Goal: Task Accomplishment & Management: Manage account settings

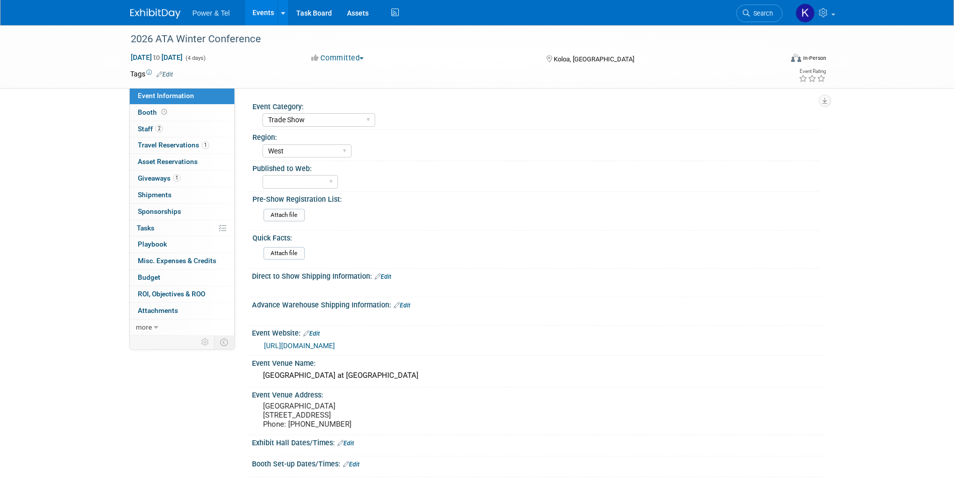
select select "Trade Show"
select select "West"
click at [153, 9] on img at bounding box center [155, 14] width 50 height 10
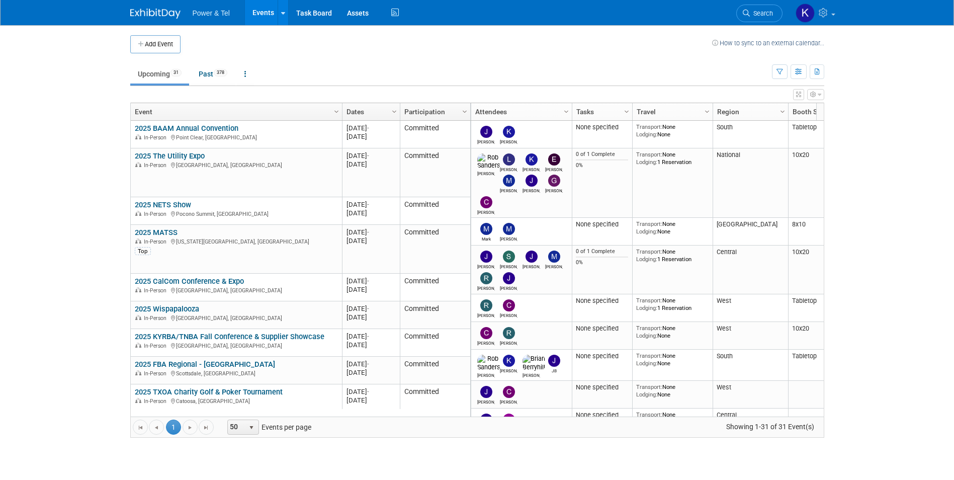
click at [761, 16] on span "Search" at bounding box center [761, 14] width 23 height 8
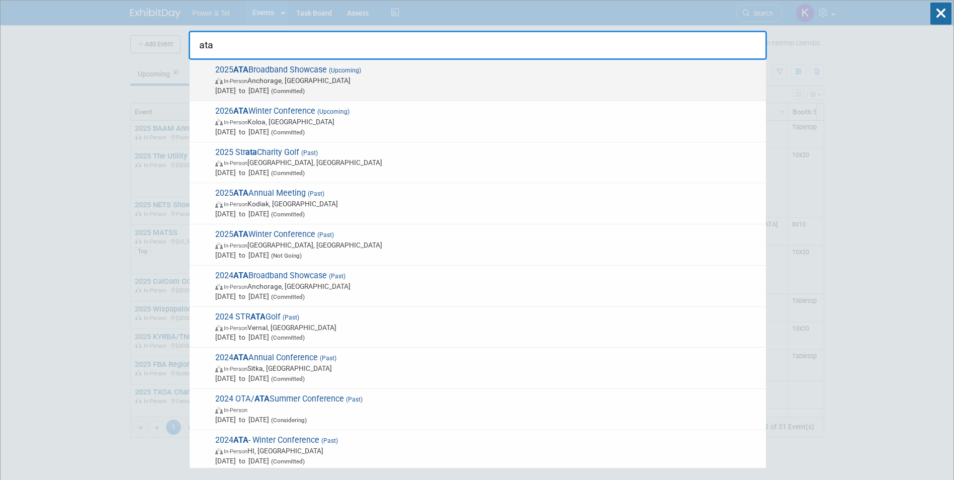
type input "ata"
click at [278, 64] on div "2025 ATA Broadband Showcase (Upcoming) In-Person Anchorage, AK Oct 29, 2025 to …" at bounding box center [478, 80] width 576 height 41
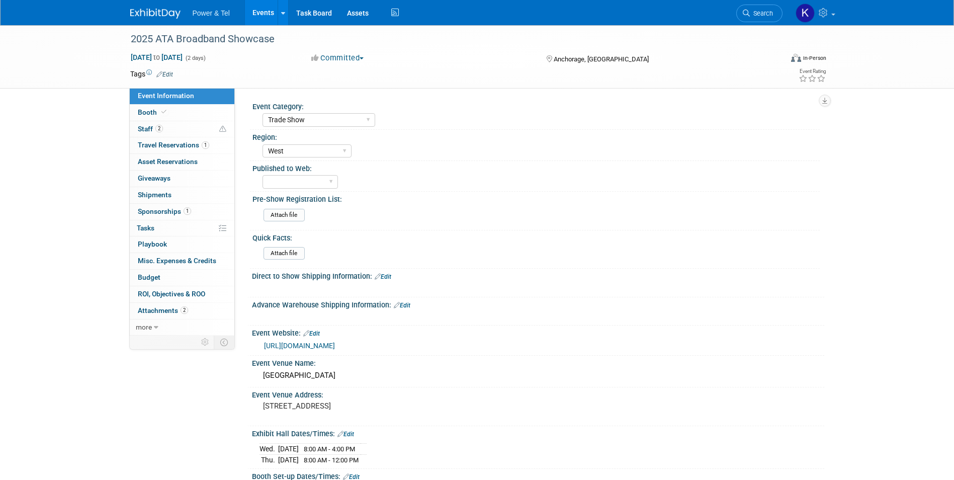
select select "Trade Show"
select select "West"
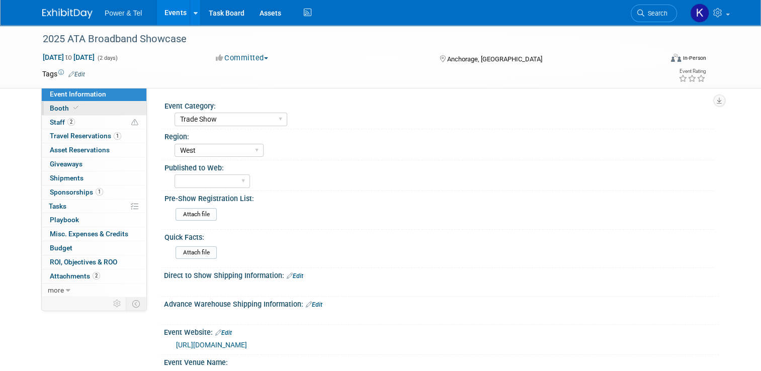
click at [57, 107] on span "Booth" at bounding box center [65, 108] width 31 height 8
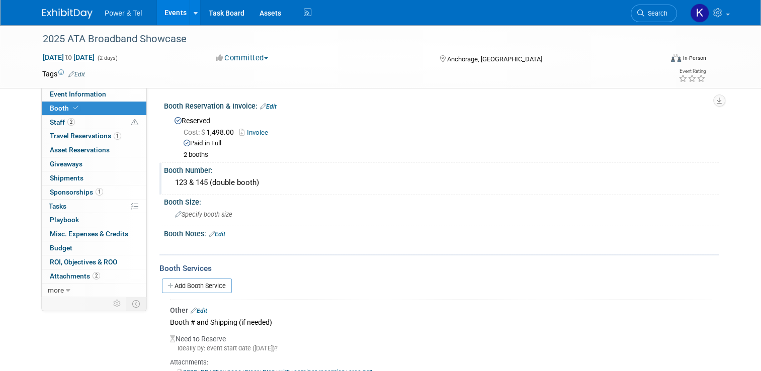
drag, startPoint x: 55, startPoint y: 124, endPoint x: 285, endPoint y: 176, distance: 236.2
click at [55, 124] on span "Staff 2" at bounding box center [62, 122] width 25 height 8
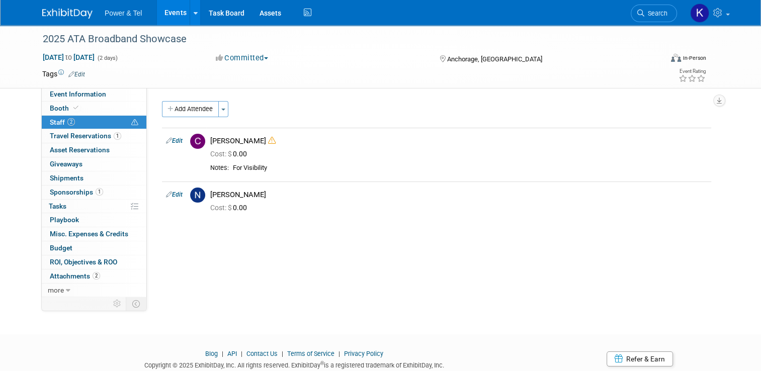
click at [225, 106] on div "Add Attendee Toggle Dropdown Quick -Tag Attendees Apply" at bounding box center [436, 109] width 549 height 16
click at [221, 107] on button "Toggle Dropdown" at bounding box center [223, 109] width 10 height 16
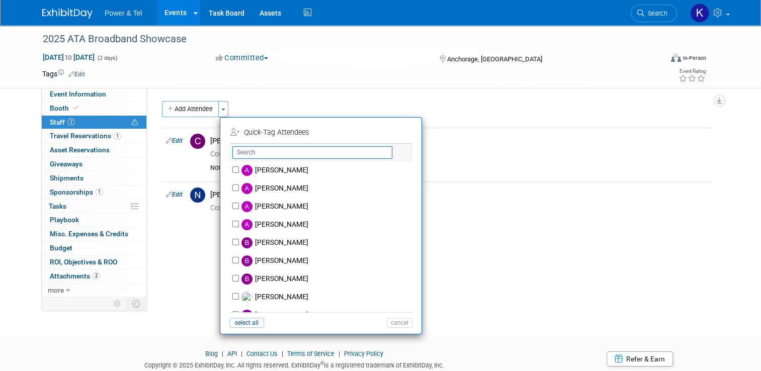
click at [277, 152] on input "text" at bounding box center [312, 152] width 160 height 13
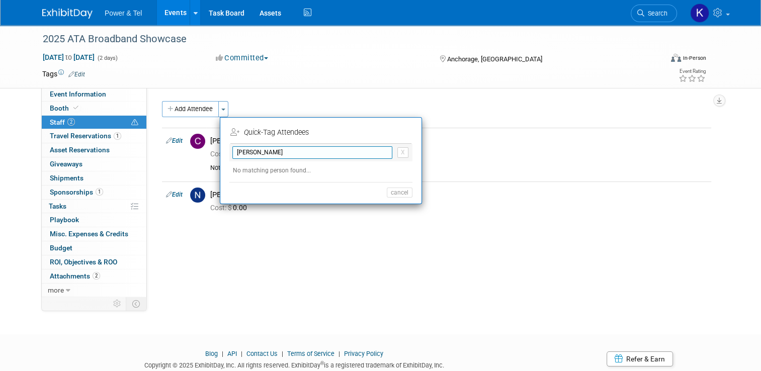
type input "Clayton Dore"
click at [285, 164] on li "Clayton Dore X No matching person found... (me) select all cancel" at bounding box center [320, 172] width 201 height 57
drag, startPoint x: 274, startPoint y: 151, endPoint x: 212, endPoint y: 154, distance: 61.9
click at [212, 154] on div "Add Attendee Toggle Dropdown Quick -Tag Attendees Apply Clayton Dore X (me) can…" at bounding box center [436, 160] width 549 height 119
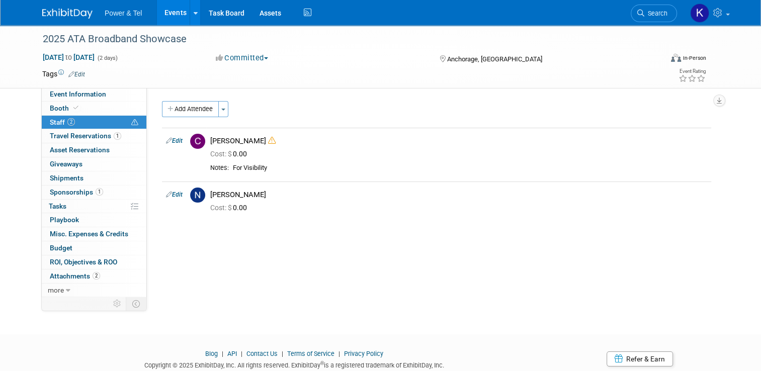
drag, startPoint x: 243, startPoint y: 240, endPoint x: 241, endPoint y: 232, distance: 7.8
click at [243, 239] on div "Event Category: Trade Show P&T Hosted Event Export/Canada Outing Only Region: C…" at bounding box center [433, 192] width 572 height 209
click at [221, 110] on span "button" at bounding box center [223, 110] width 4 height 2
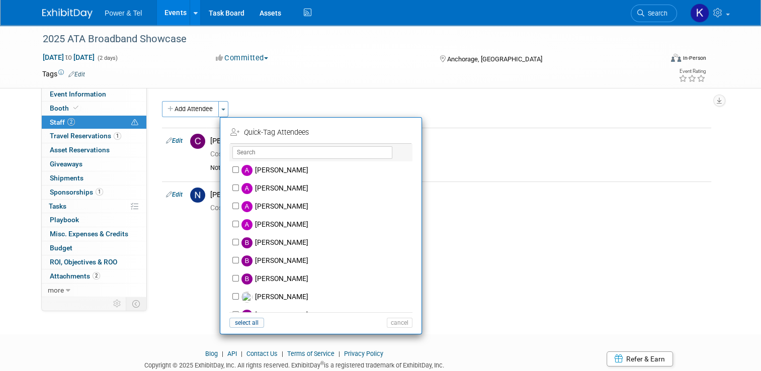
click at [157, 258] on div "Event Category: Trade Show P&T Hosted Event Export/Canada Outing Only Region: C…" at bounding box center [433, 192] width 572 height 209
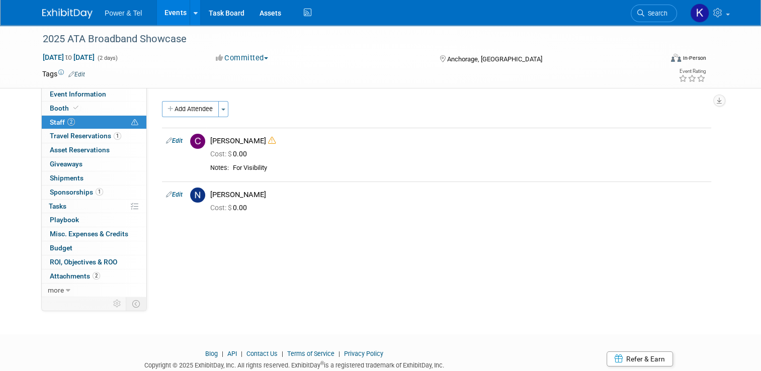
click at [175, 272] on div "Event Category: Trade Show P&T Hosted Event Export/Canada Outing Only Region: C…" at bounding box center [433, 192] width 572 height 209
click at [54, 100] on link "Event Information" at bounding box center [94, 95] width 105 height 14
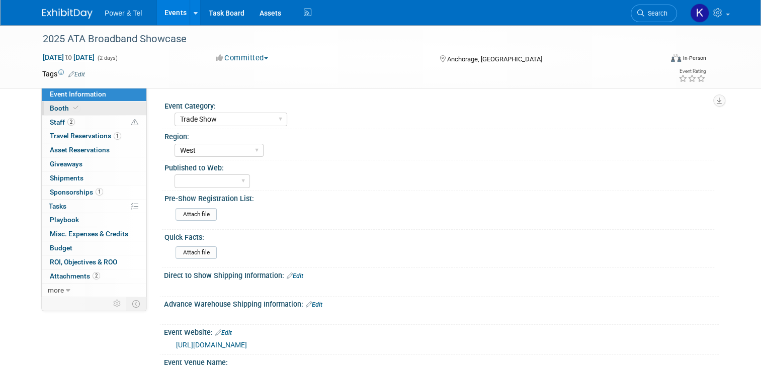
click at [55, 109] on span "Booth" at bounding box center [65, 108] width 31 height 8
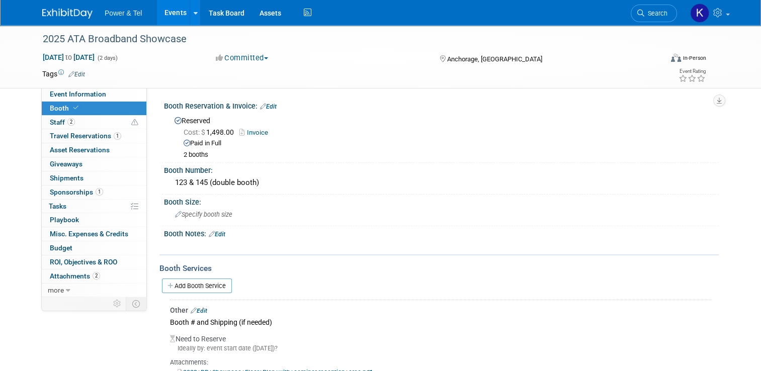
click at [66, 3] on div at bounding box center [73, 9] width 62 height 19
click at [65, 10] on img at bounding box center [67, 14] width 50 height 10
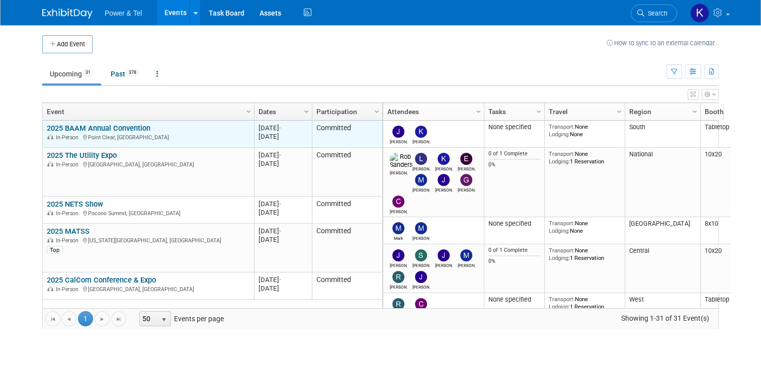
click at [105, 127] on link "2025 BAAM Annual Convention" at bounding box center [99, 128] width 104 height 9
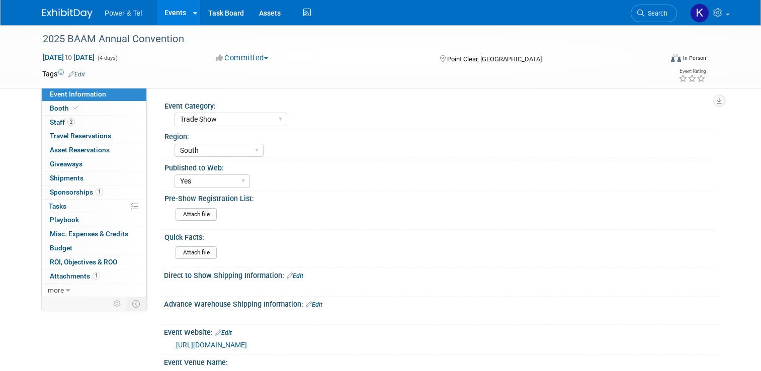
select select "Trade Show"
select select "South"
select select "Yes"
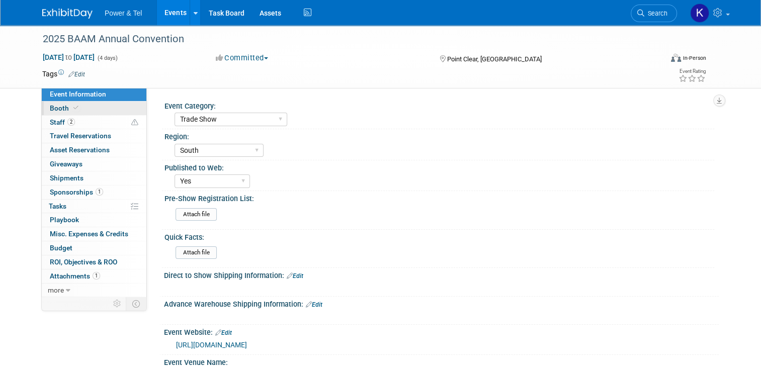
click at [51, 110] on span "Booth" at bounding box center [65, 108] width 31 height 8
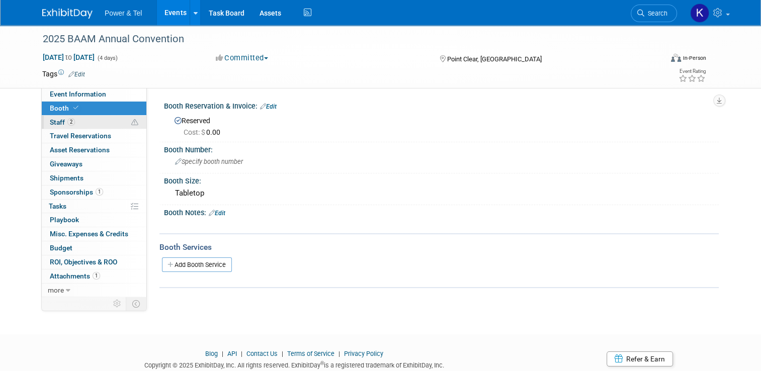
click at [54, 123] on span "Staff 2" at bounding box center [62, 122] width 25 height 8
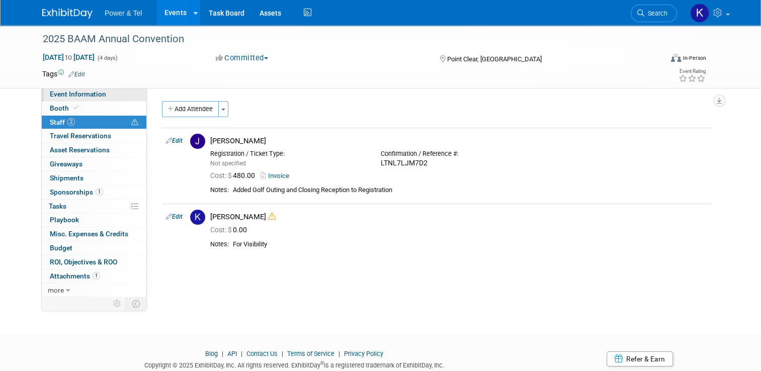
click at [54, 94] on span "Event Information" at bounding box center [78, 94] width 56 height 8
select select "Trade Show"
select select "South"
select select "Yes"
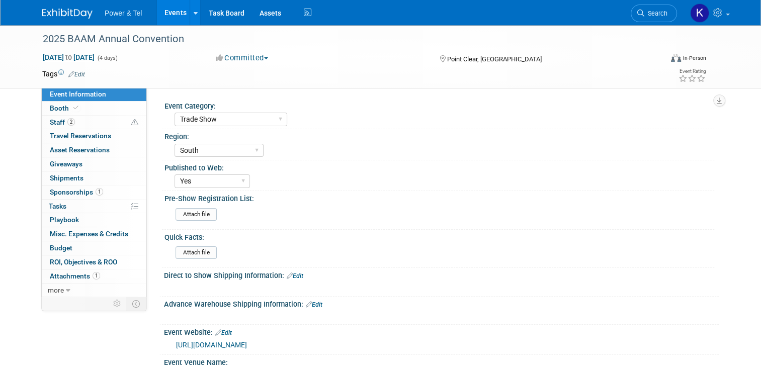
click at [56, 20] on div "Power & Tel Events Add Event Bulk Upload Events Shareable Event Boards Recently…" at bounding box center [380, 12] width 676 height 25
click at [56, 15] on img at bounding box center [67, 14] width 50 height 10
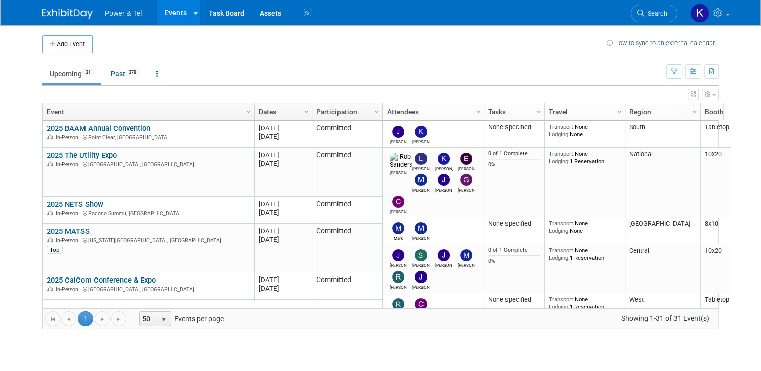
click at [100, 151] on link "2025 The Utility Expo" at bounding box center [82, 155] width 70 height 9
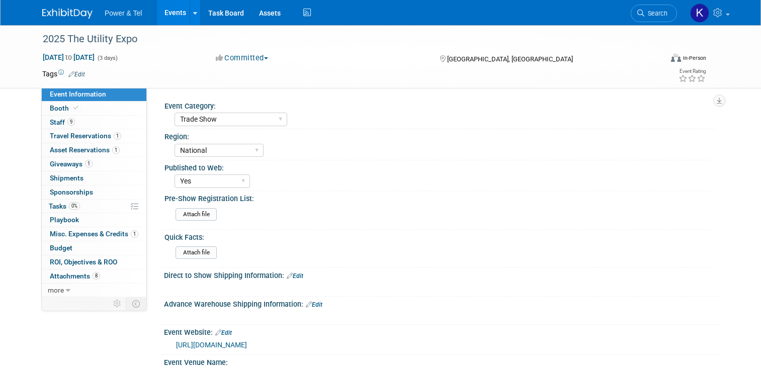
select select "Trade Show"
select select "National"
select select "Yes"
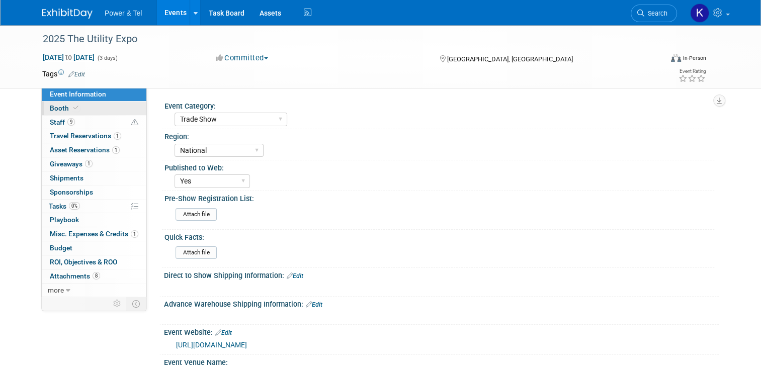
click at [62, 112] on link "Booth" at bounding box center [94, 109] width 105 height 14
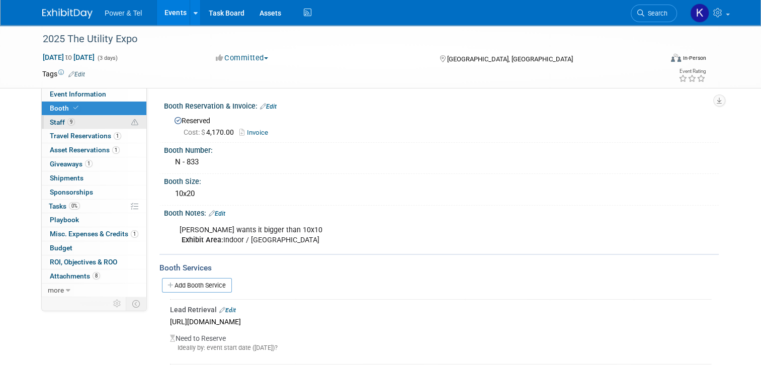
click at [60, 125] on span "Staff 9" at bounding box center [62, 122] width 25 height 8
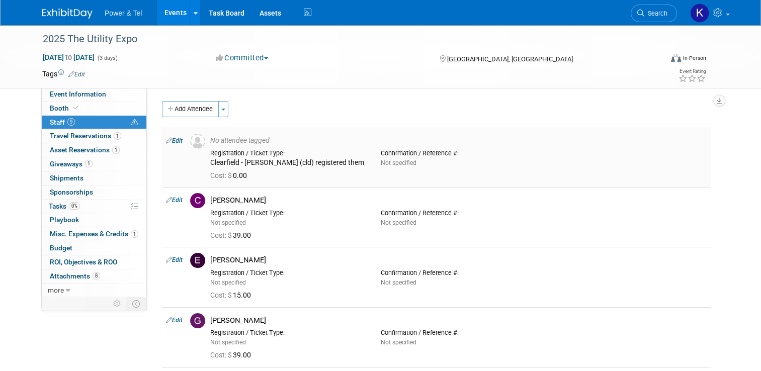
click at [176, 142] on link "Edit" at bounding box center [174, 140] width 17 height 7
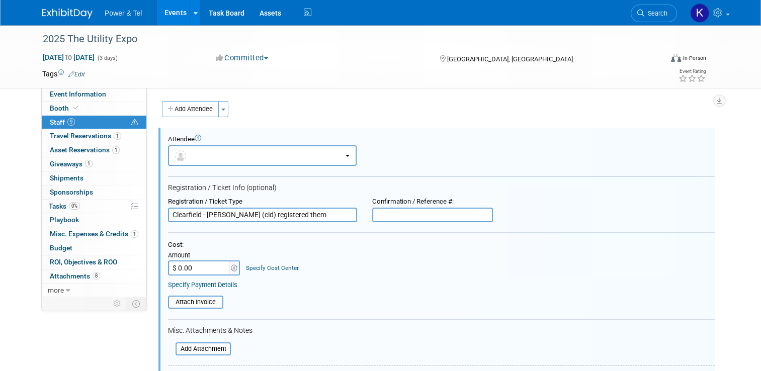
click at [54, 9] on img at bounding box center [67, 14] width 50 height 10
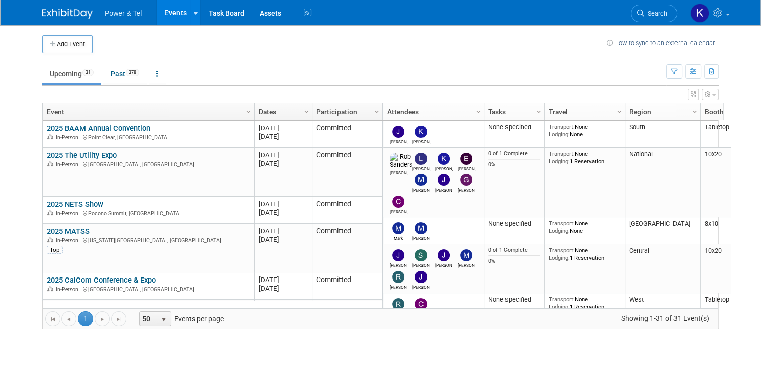
drag, startPoint x: 650, startPoint y: 14, endPoint x: 641, endPoint y: 10, distance: 9.9
click at [644, 14] on icon at bounding box center [640, 13] width 7 height 7
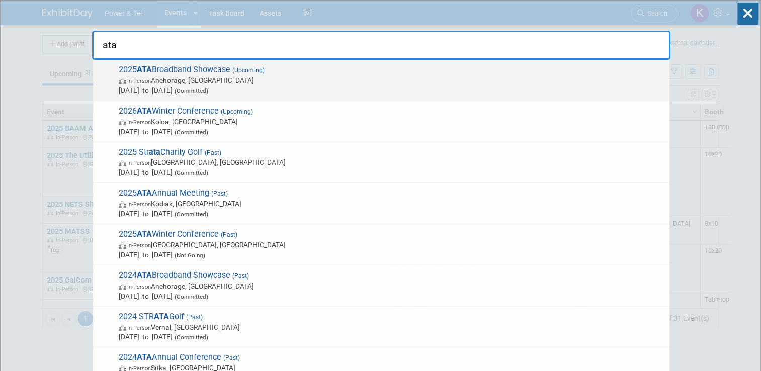
type input "ata"
click at [202, 73] on span "2025 ATA Broadband Showcase (Upcoming) In-Person Anchorage, AK Oct 29, 2025 to …" at bounding box center [390, 80] width 549 height 31
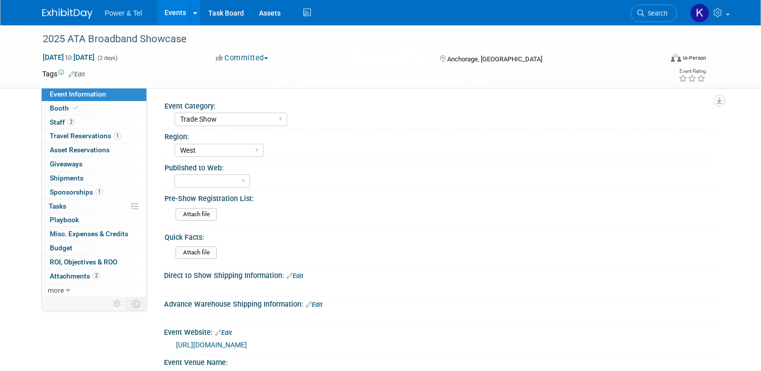
select select "Trade Show"
select select "West"
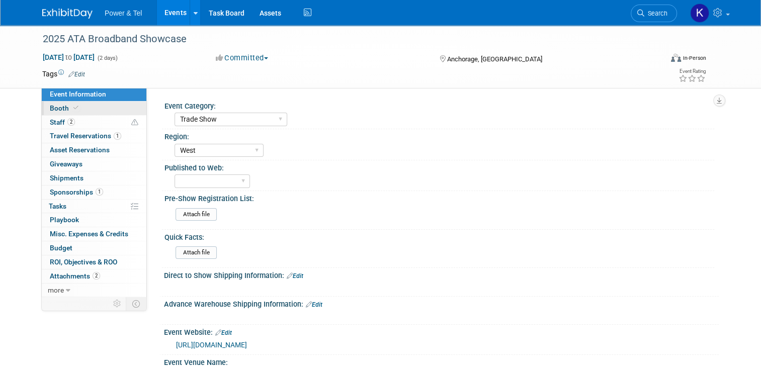
click at [50, 109] on span "Booth" at bounding box center [65, 108] width 31 height 8
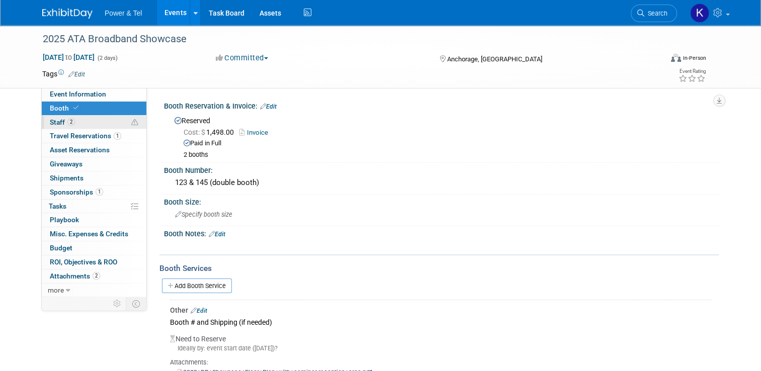
click at [50, 120] on span "Staff 2" at bounding box center [62, 122] width 25 height 8
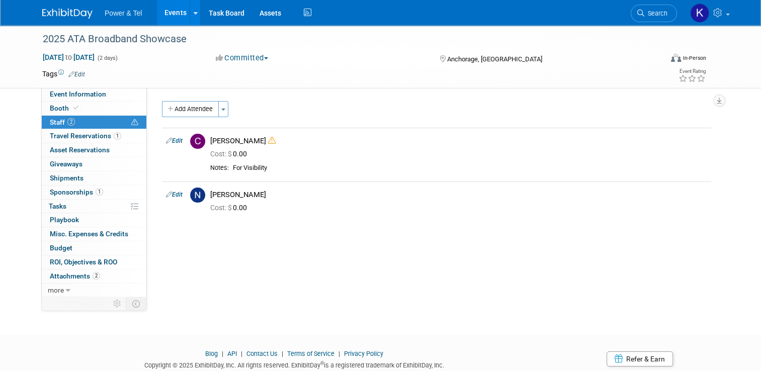
click at [251, 248] on div "Event Category: Trade Show P&T Hosted Event Export/Canada Outing Only Region: C…" at bounding box center [433, 192] width 572 height 209
click at [221, 109] on span "button" at bounding box center [223, 110] width 4 height 2
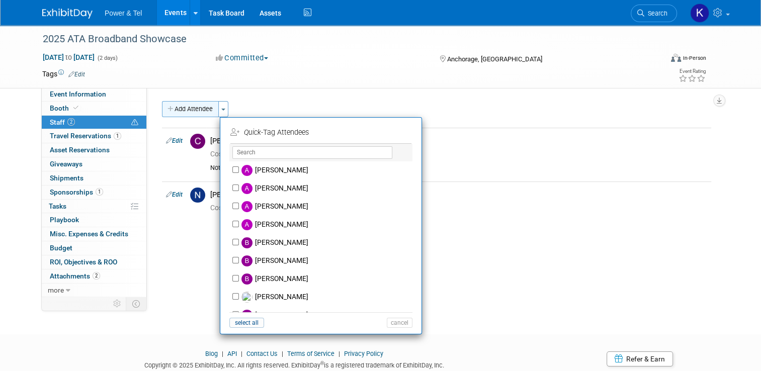
click at [193, 103] on button "Add Attendee" at bounding box center [190, 109] width 57 height 16
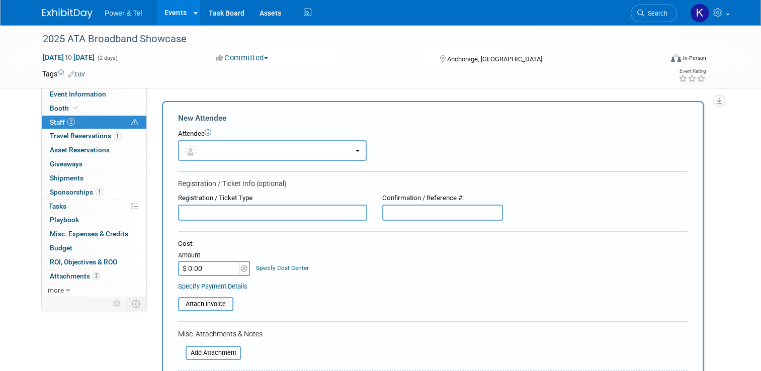
click at [219, 208] on input "text" at bounding box center [272, 213] width 189 height 16
paste input "Clayton Dore"
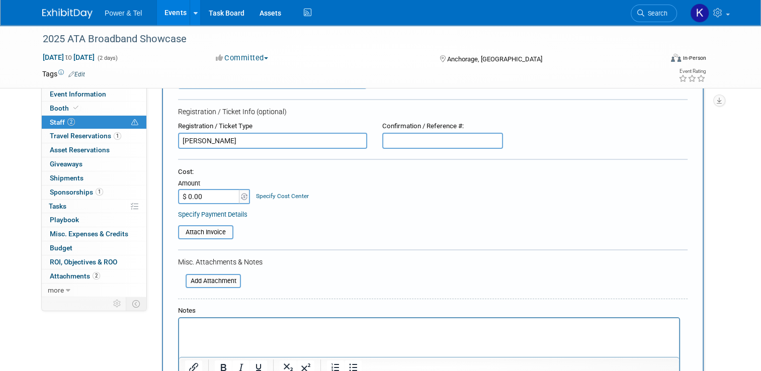
scroll to position [50, 0]
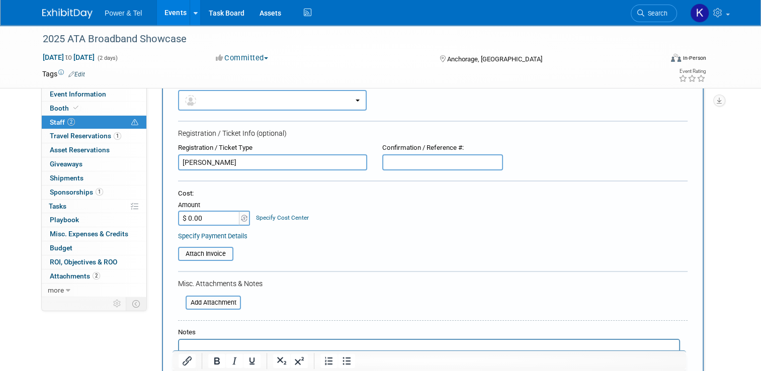
click at [178, 162] on input "Clayton Dore" at bounding box center [272, 162] width 189 height 16
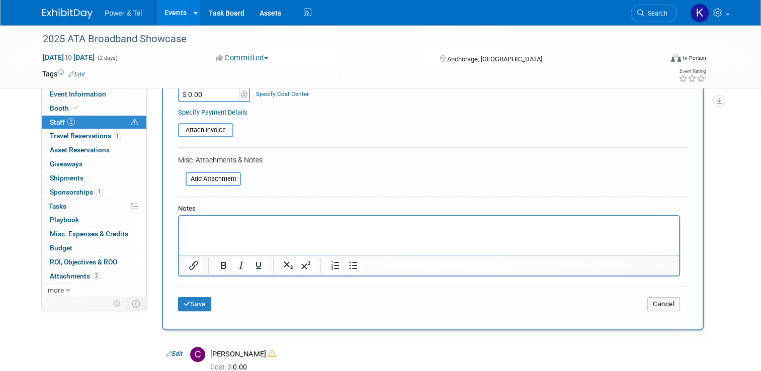
scroll to position [251, 0]
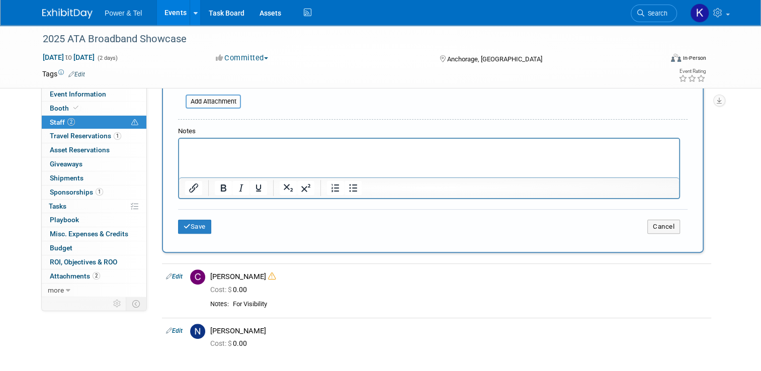
type input "Viavi - Clayton Dore"
click at [276, 145] on p "Rich Text Area. Press ALT-0 for help." at bounding box center [429, 148] width 488 height 10
click at [191, 220] on button "Save" at bounding box center [194, 227] width 33 height 14
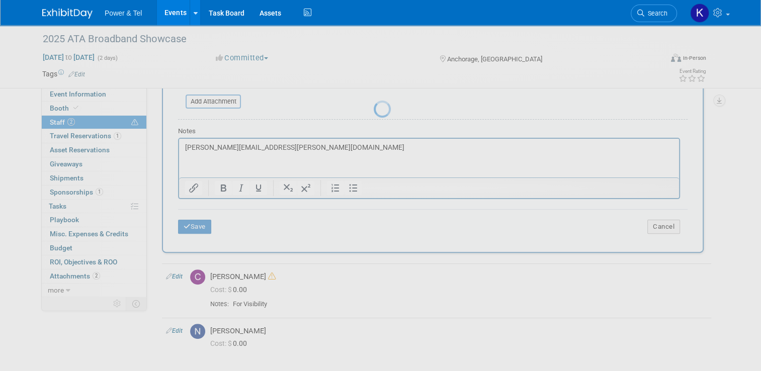
scroll to position [42, 0]
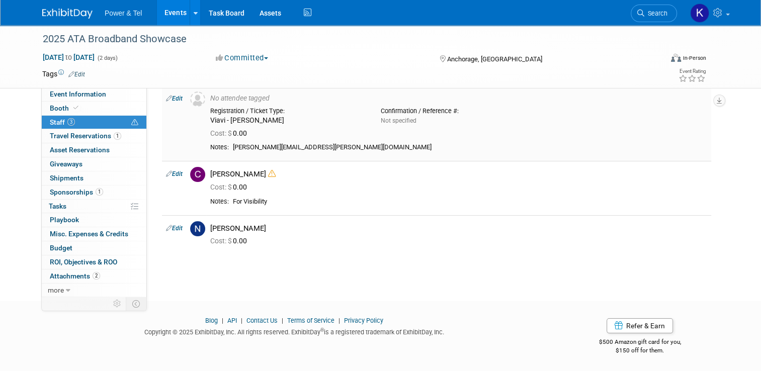
click at [172, 98] on link "Edit" at bounding box center [174, 98] width 17 height 7
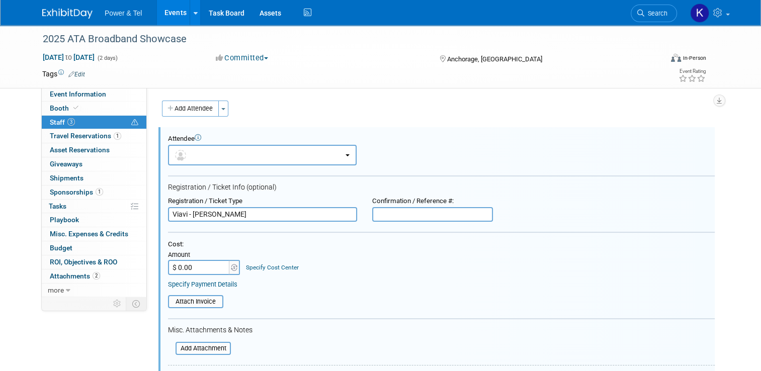
scroll to position [0, 0]
click at [411, 215] on input "text" at bounding box center [432, 215] width 121 height 15
click at [280, 215] on input "Viavi - Clayton Dore" at bounding box center [262, 215] width 189 height 15
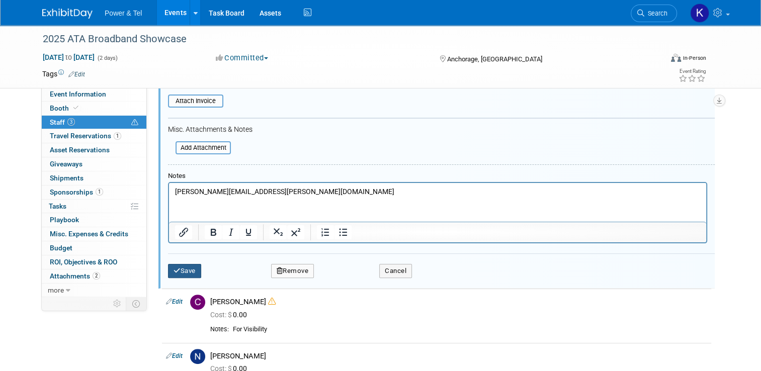
type input "Viavi - Clayton Dore (Second Booth Registration)"
click at [193, 269] on button "Save" at bounding box center [184, 271] width 33 height 14
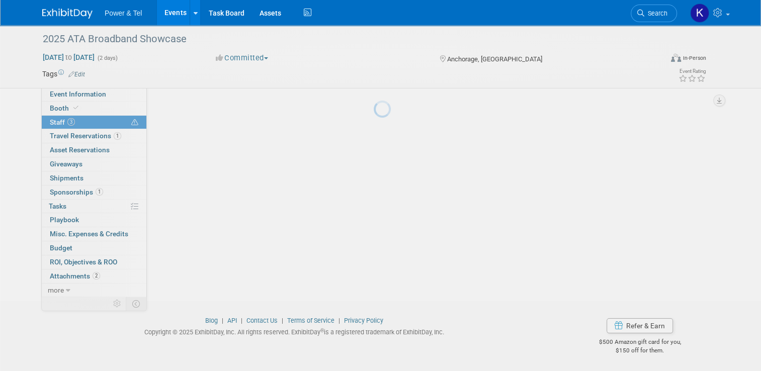
scroll to position [42, 0]
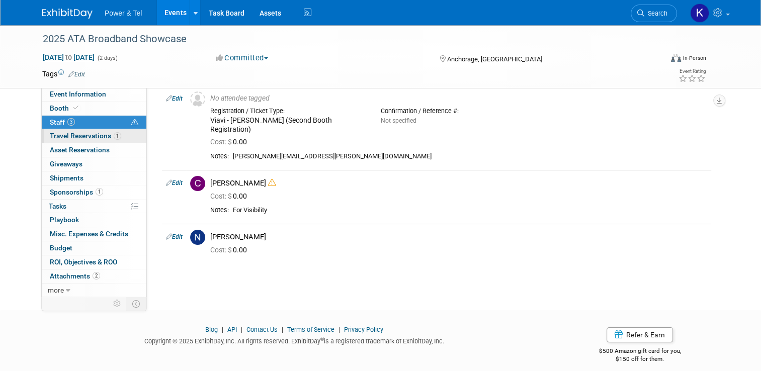
click at [59, 140] on link "1 Travel Reservations 1" at bounding box center [94, 136] width 105 height 14
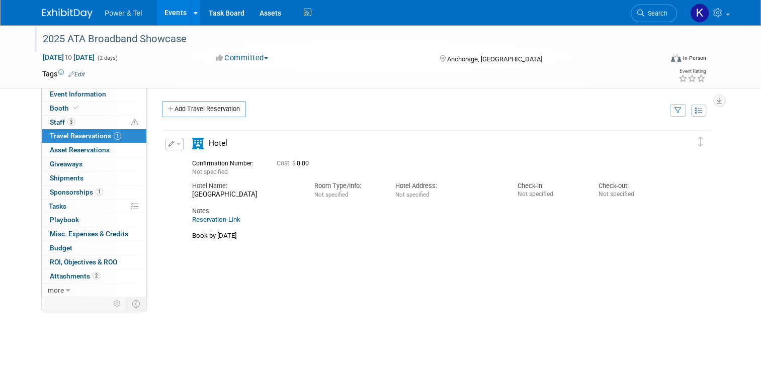
click at [63, 39] on div "2025 ATA Broadband Showcase" at bounding box center [344, 39] width 611 height 18
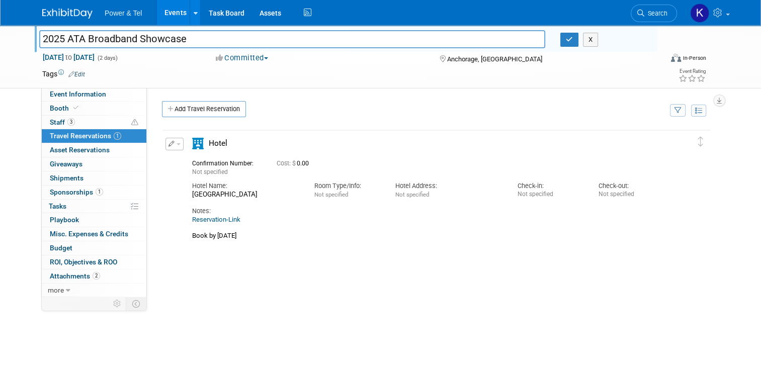
click at [48, 19] on img at bounding box center [67, 14] width 50 height 10
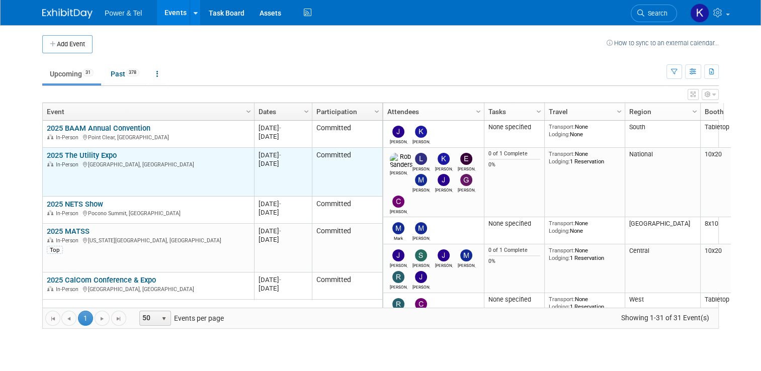
click at [89, 160] on div "In-Person Louisville, KY" at bounding box center [148, 164] width 203 height 9
click at [89, 153] on link "2025 The Utility Expo" at bounding box center [82, 155] width 70 height 9
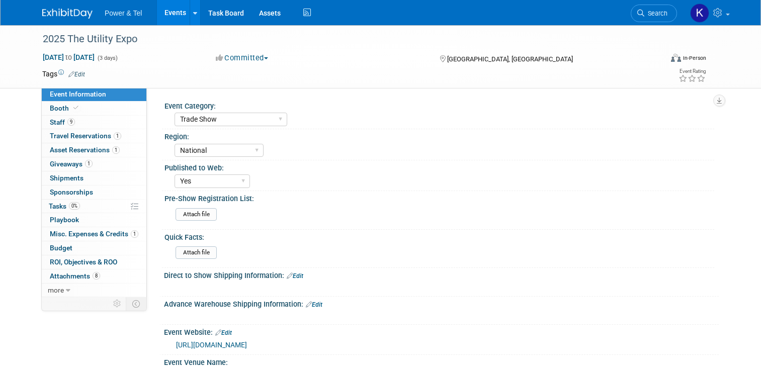
select select "Trade Show"
select select "National"
select select "Yes"
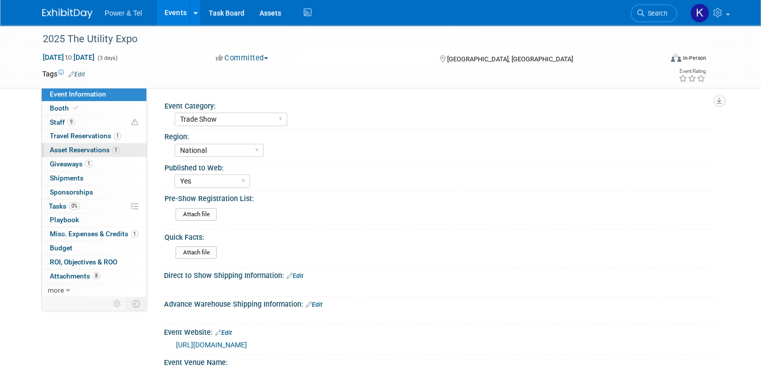
click at [56, 150] on span "Asset Reservations 1" at bounding box center [85, 150] width 70 height 8
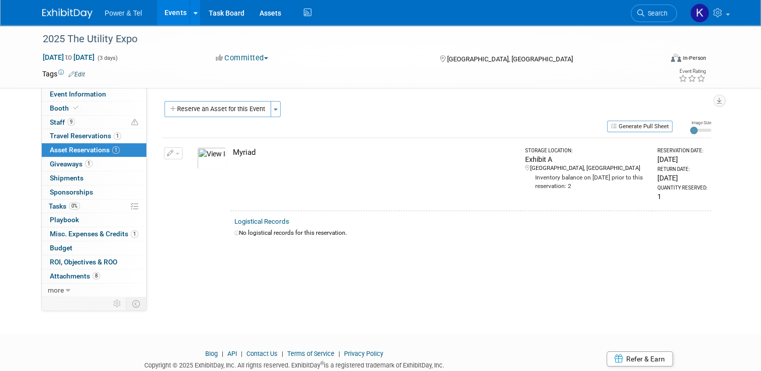
click at [197, 160] on img at bounding box center [211, 158] width 29 height 22
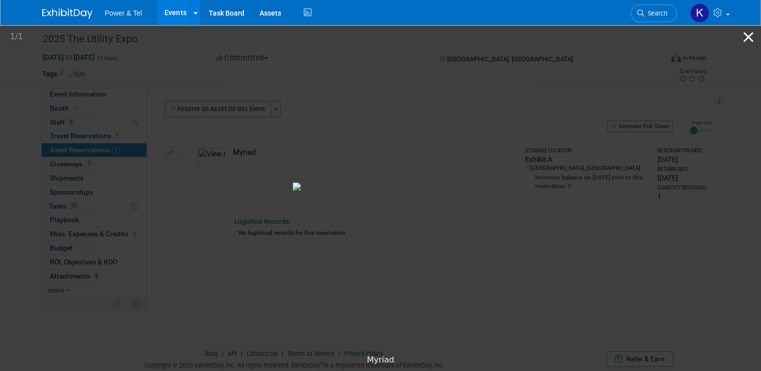
click at [746, 40] on button "Close gallery" at bounding box center [748, 37] width 25 height 24
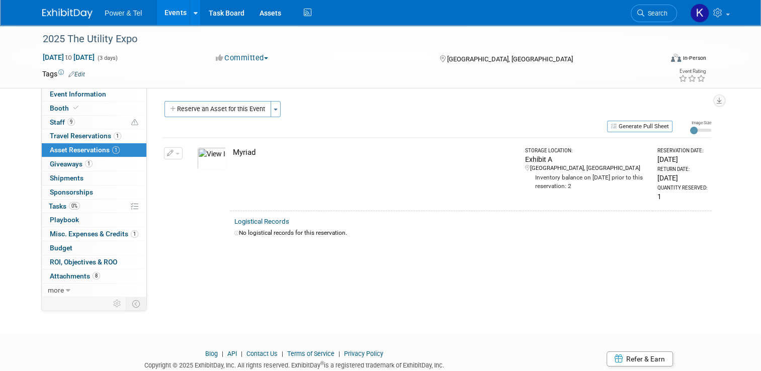
click at [193, 281] on div "Event Category: Trade Show P&T Hosted Event Export/[GEOGRAPHIC_DATA] Outing Onl…" at bounding box center [433, 192] width 572 height 209
click at [51, 160] on span "Giveaways 1" at bounding box center [71, 164] width 43 height 8
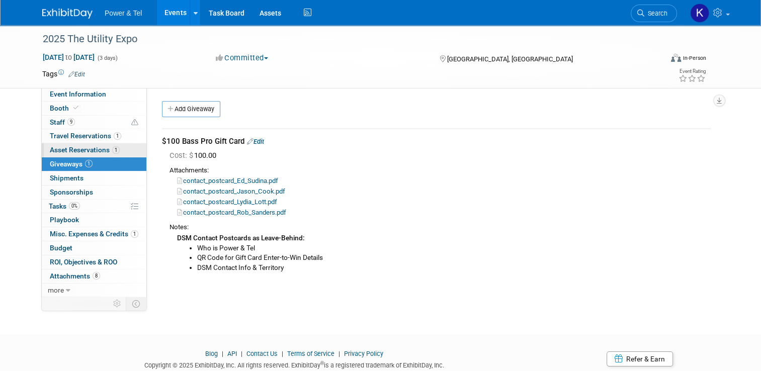
click at [56, 148] on span "Asset Reservations 1" at bounding box center [85, 150] width 70 height 8
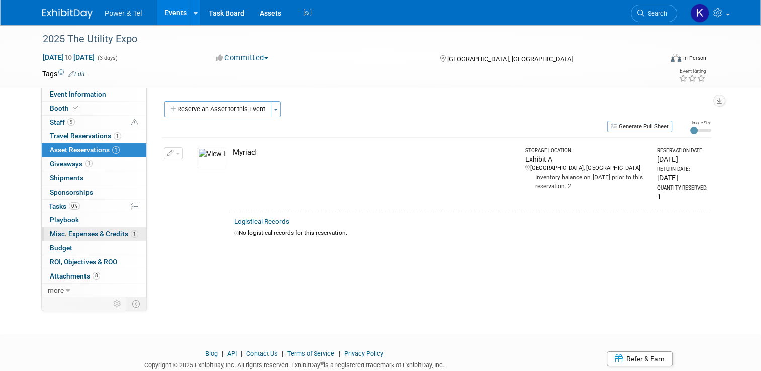
click at [68, 233] on span "Misc. Expenses & Credits 1" at bounding box center [94, 234] width 89 height 8
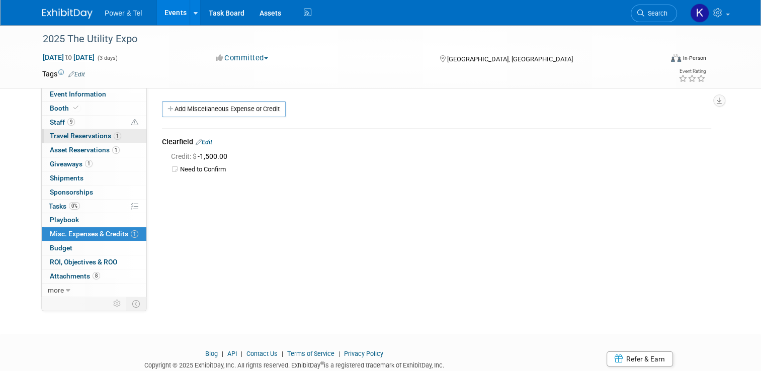
click at [59, 136] on span "Travel Reservations 1" at bounding box center [85, 136] width 71 height 8
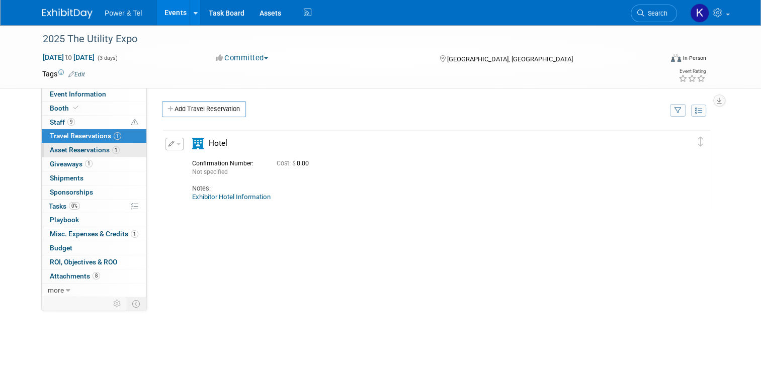
click at [63, 148] on span "Asset Reservations 1" at bounding box center [85, 150] width 70 height 8
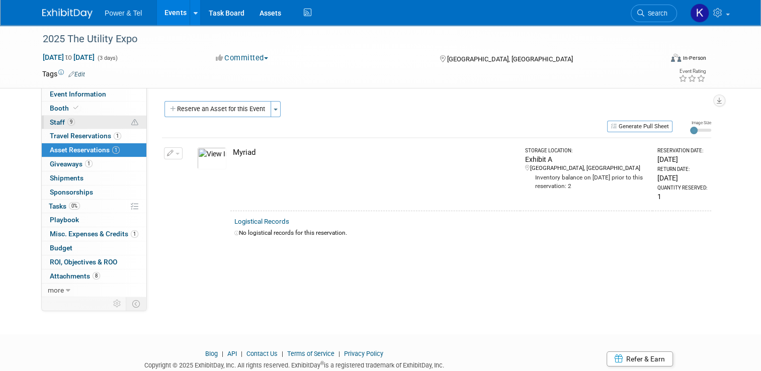
click at [57, 124] on span "Staff 9" at bounding box center [62, 122] width 25 height 8
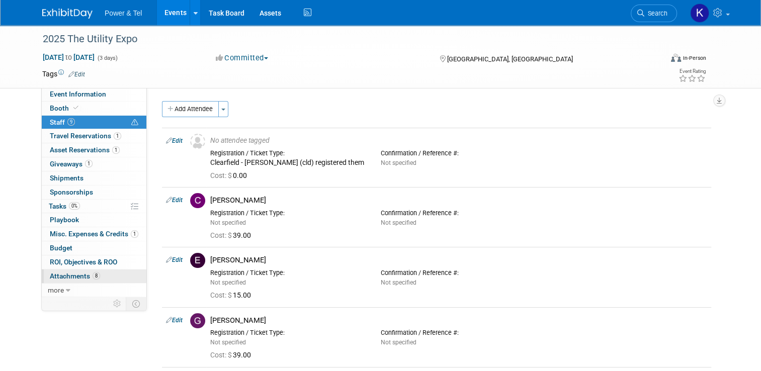
click at [61, 277] on span "Attachments 8" at bounding box center [75, 276] width 50 height 8
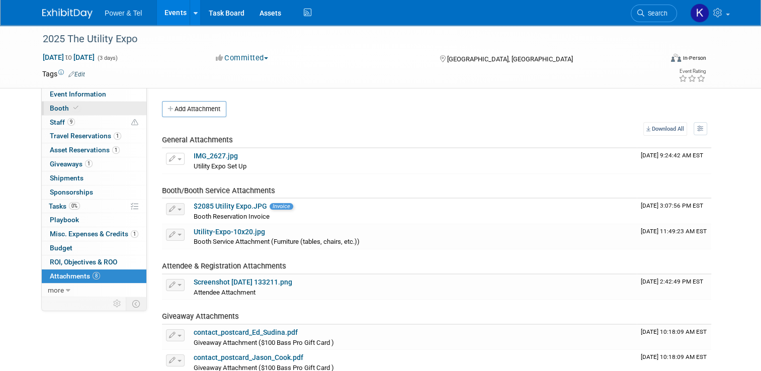
click at [70, 101] on div "Event Information Event Info Booth Booth 9 Staff 9 Staff 1 Travel Reservations …" at bounding box center [94, 193] width 106 height 210
click at [62, 96] on span "Event Information" at bounding box center [78, 94] width 56 height 8
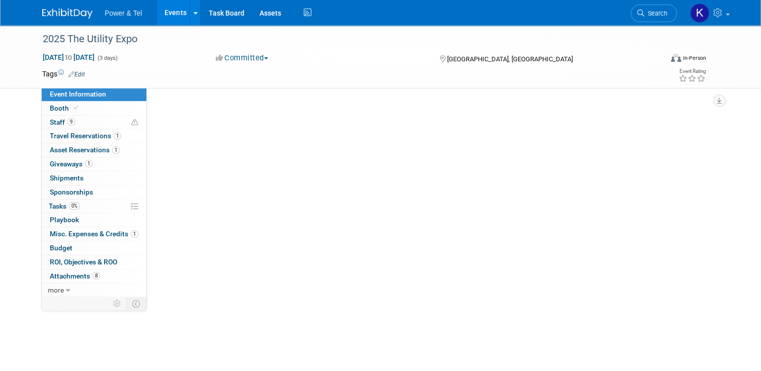
select select "Trade Show"
select select "National"
select select "Yes"
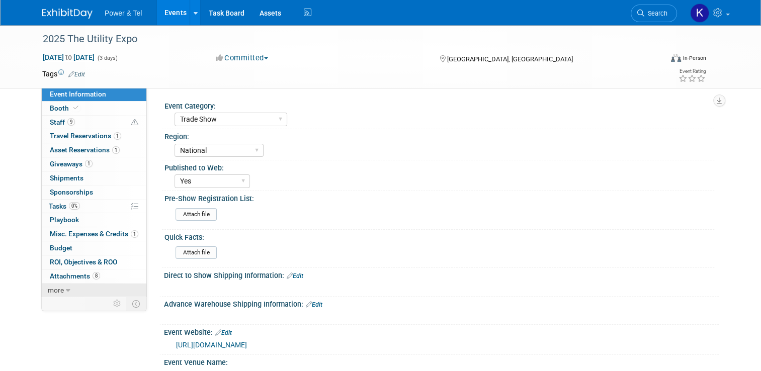
click at [55, 291] on span "more" at bounding box center [56, 290] width 16 height 8
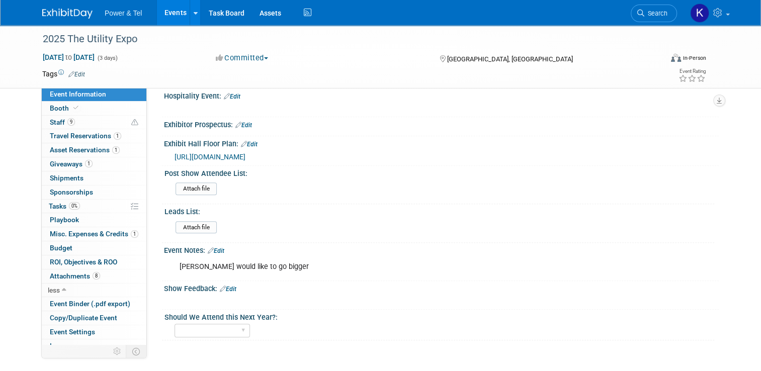
scroll to position [402, 0]
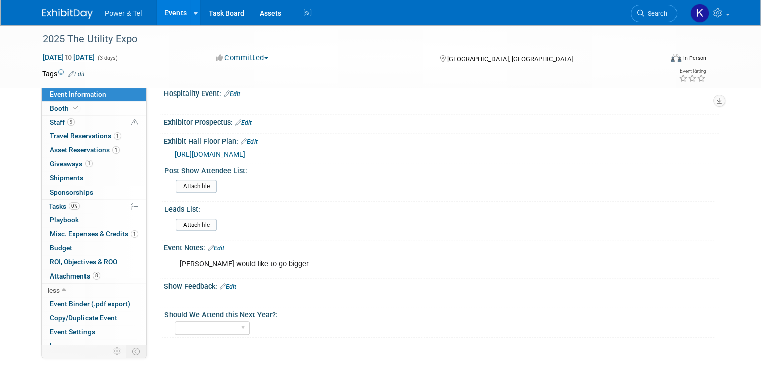
click at [219, 245] on link "Edit" at bounding box center [216, 248] width 17 height 7
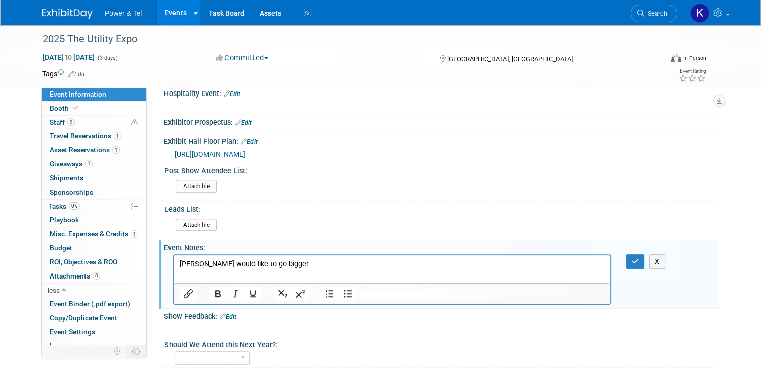
scroll to position [0, 0]
click at [283, 264] on p "[PERSON_NAME] would like to go bigger" at bounding box center [392, 265] width 425 height 10
click at [645, 260] on button "button" at bounding box center [635, 261] width 19 height 15
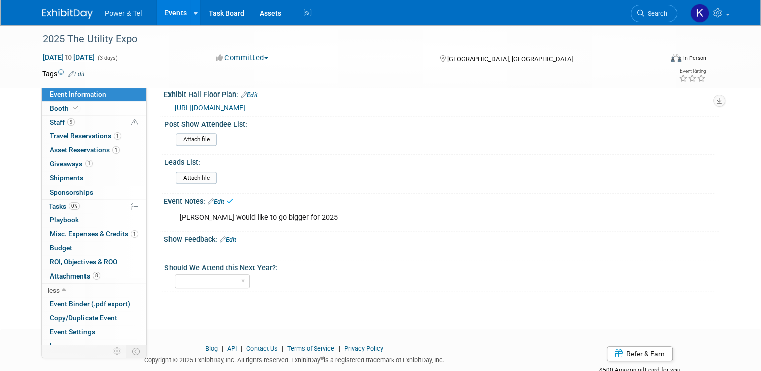
scroll to position [453, 0]
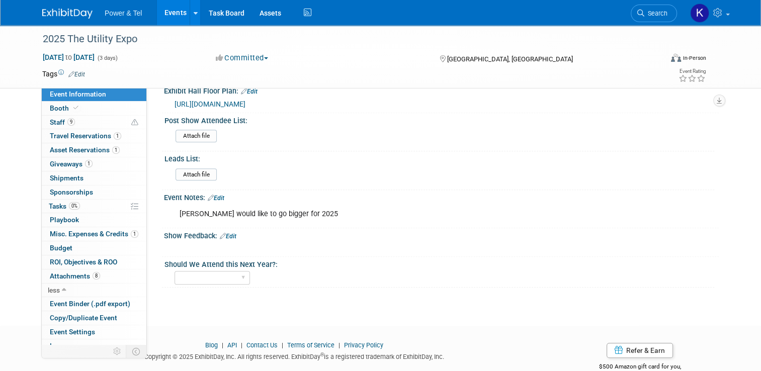
click at [213, 195] on link "Edit" at bounding box center [216, 198] width 17 height 7
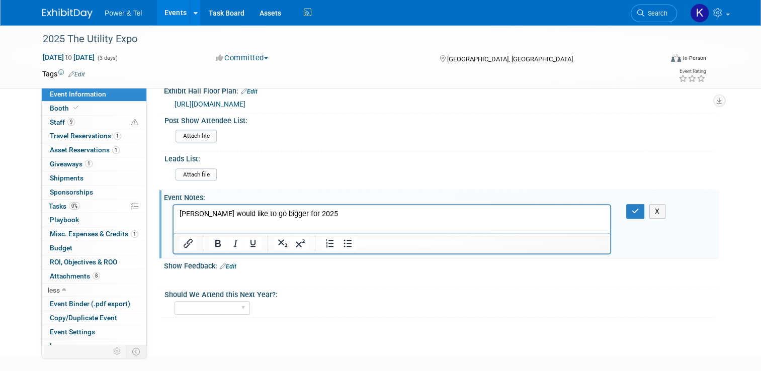
scroll to position [0, 0]
click at [356, 213] on p "Mike K would like to go bigger for 2025" at bounding box center [392, 214] width 425 height 10
drag, startPoint x: 637, startPoint y: 228, endPoint x: 650, endPoint y: 238, distance: 16.5
click at [637, 228] on div "Mike K would like to go bigger for 2025 X" at bounding box center [441, 229] width 555 height 54
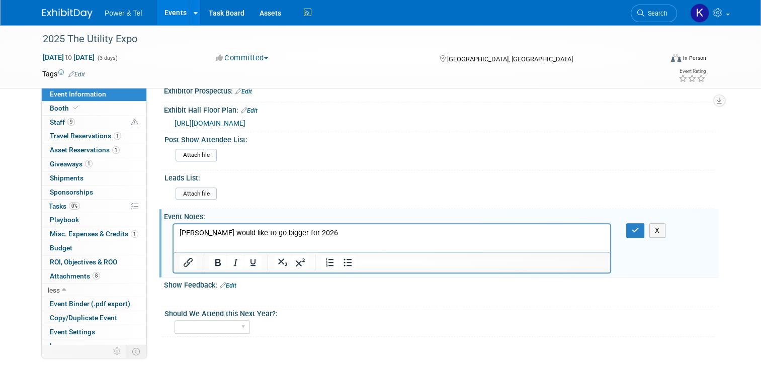
scroll to position [402, 0]
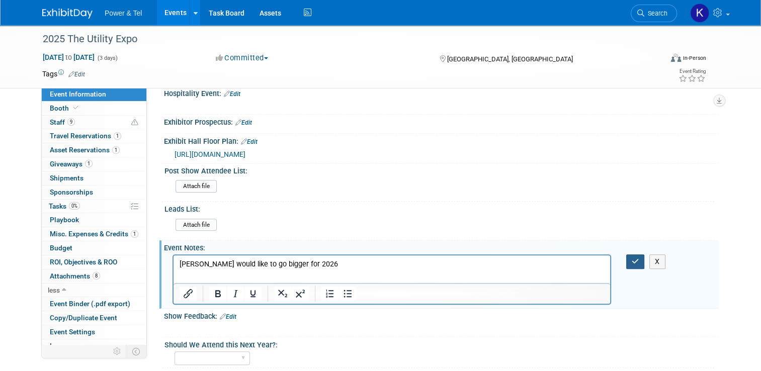
click at [644, 254] on button "button" at bounding box center [635, 261] width 19 height 15
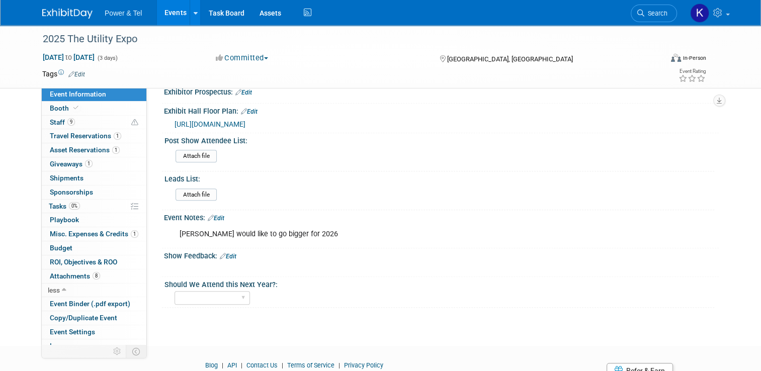
scroll to position [453, 0]
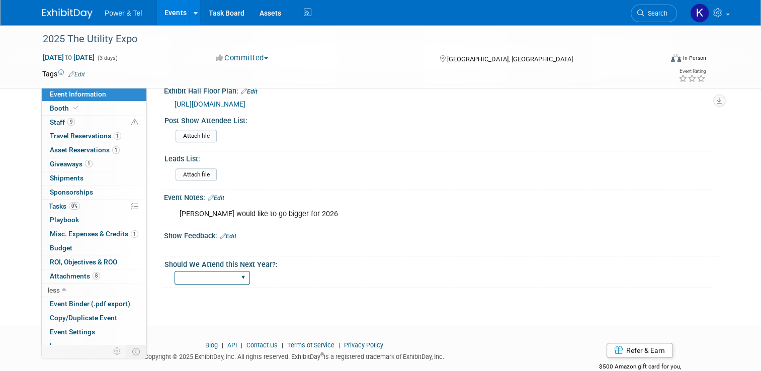
click at [215, 275] on select "Yes No Maybe" at bounding box center [212, 278] width 75 height 14
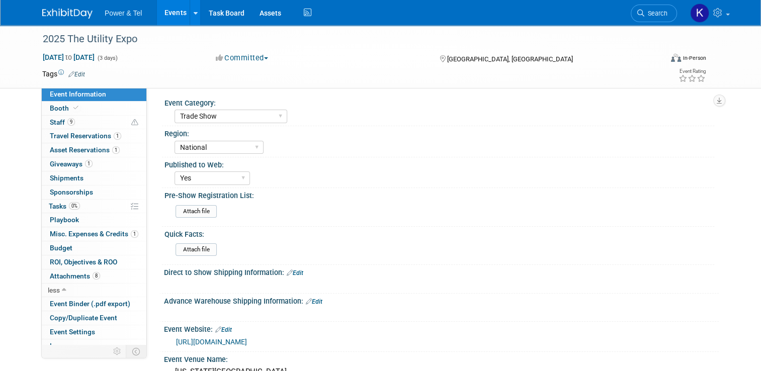
scroll to position [0, 0]
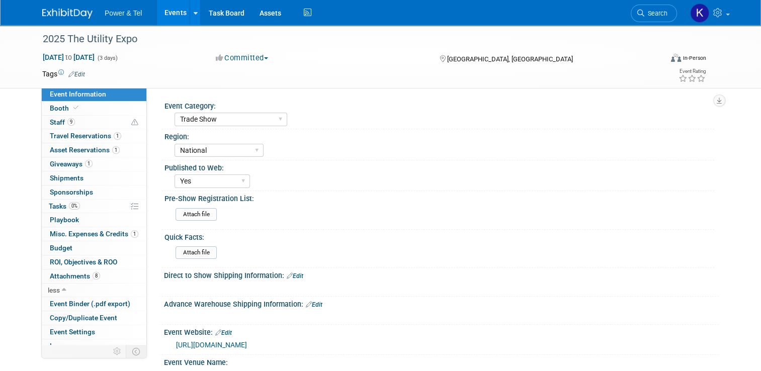
click at [70, 12] on img at bounding box center [67, 14] width 50 height 10
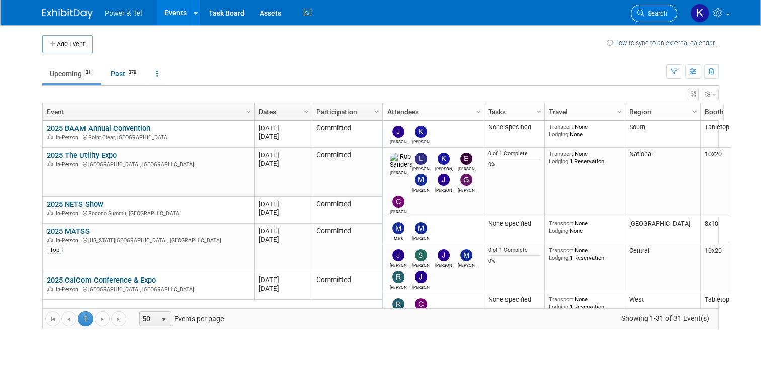
click at [650, 10] on span "Search" at bounding box center [655, 14] width 23 height 8
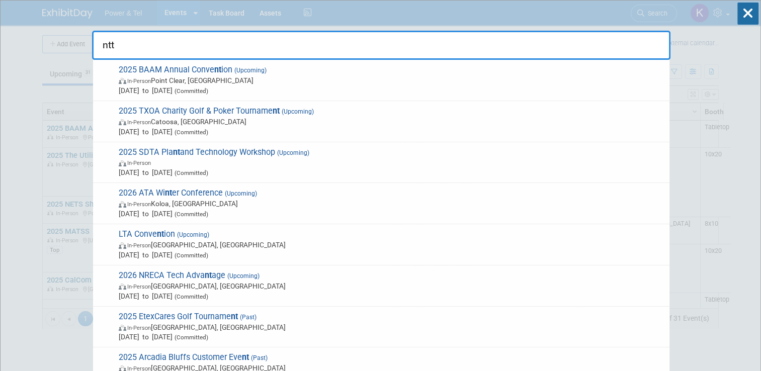
type input "ntta"
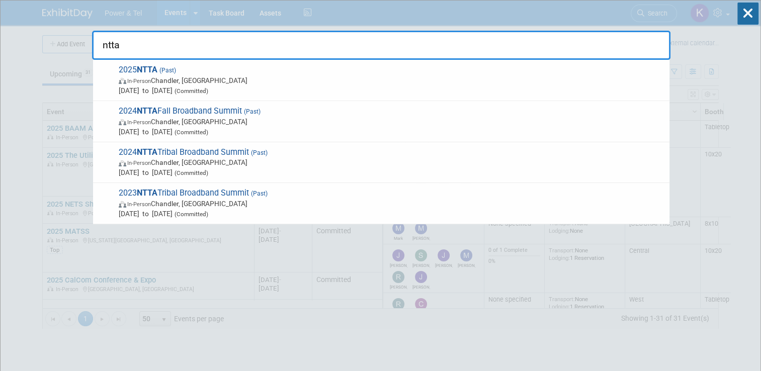
drag, startPoint x: 117, startPoint y: 46, endPoint x: 66, endPoint y: 47, distance: 50.8
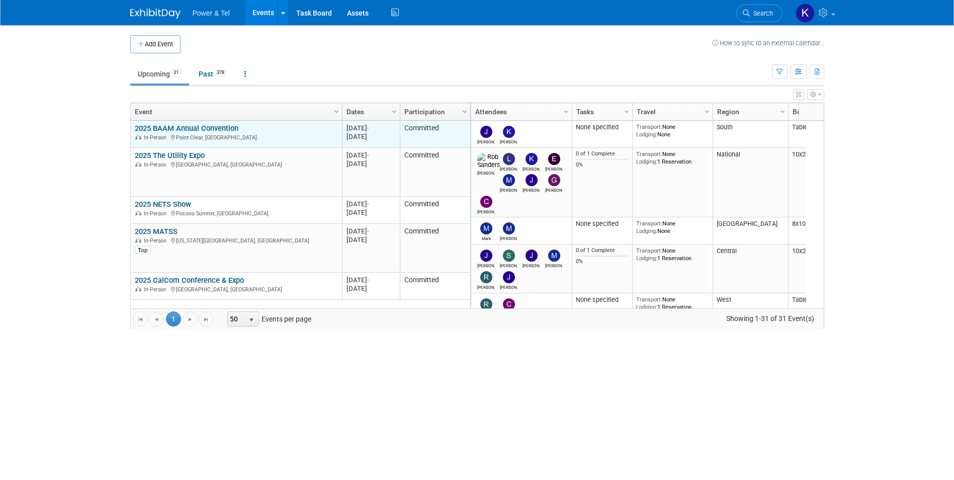
click at [199, 128] on link "2025 BAAM Annual Convention" at bounding box center [187, 128] width 104 height 9
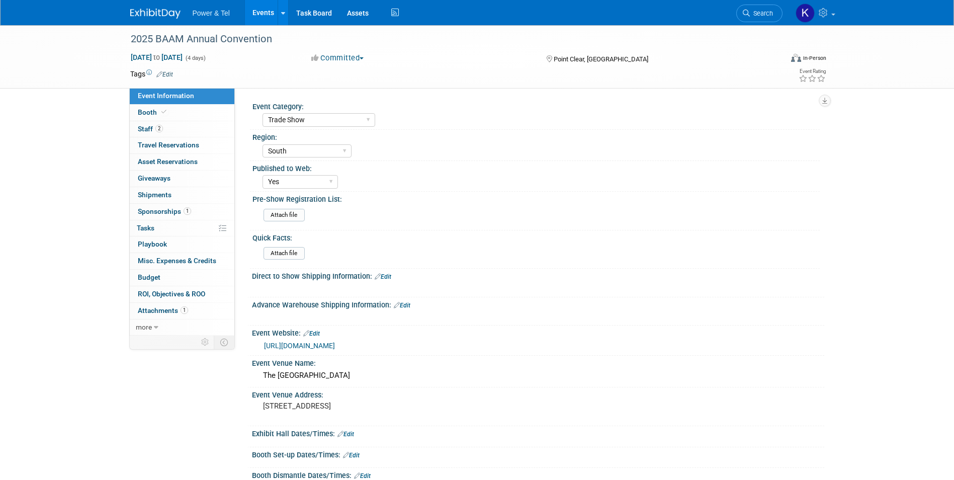
select select "Trade Show"
select select "South"
select select "Yes"
click at [154, 230] on span "Tasks 0%" at bounding box center [146, 228] width 18 height 8
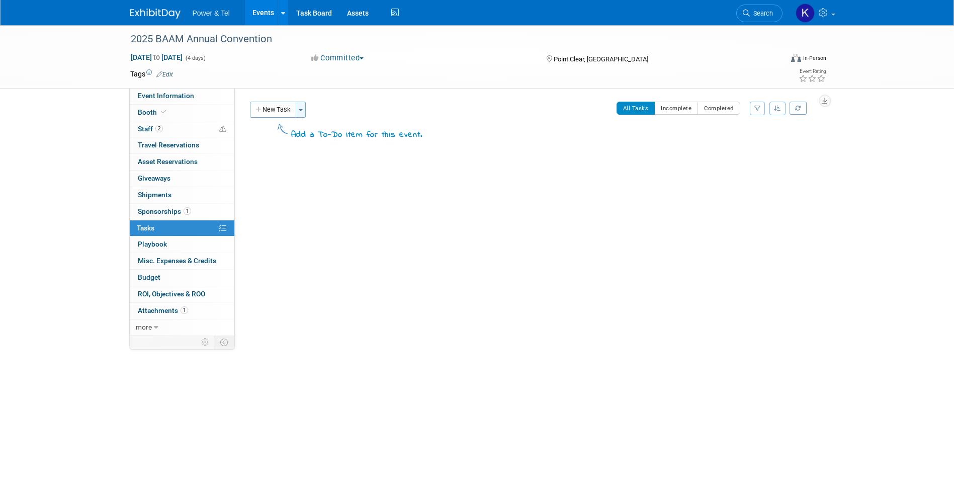
click at [298, 110] on button "Toggle Dropdown" at bounding box center [301, 110] width 10 height 16
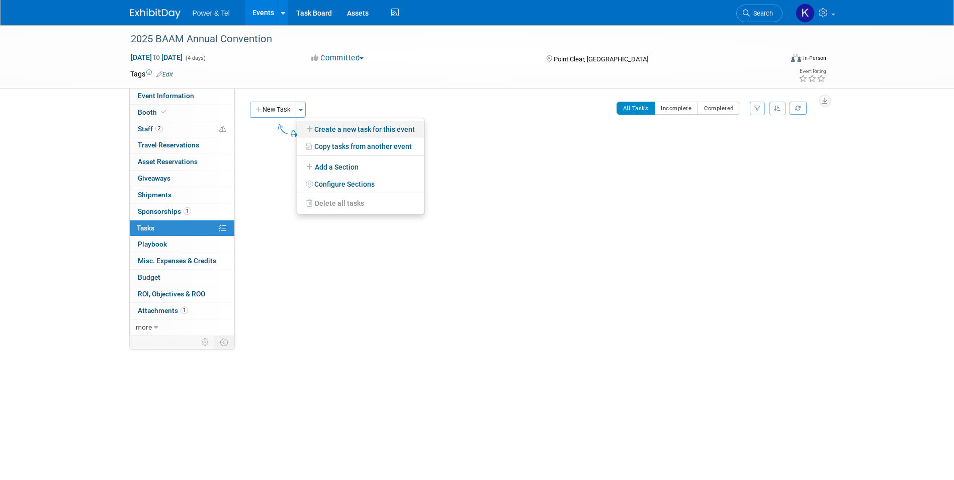
click at [402, 133] on link "Create a new task for this event" at bounding box center [360, 129] width 127 height 17
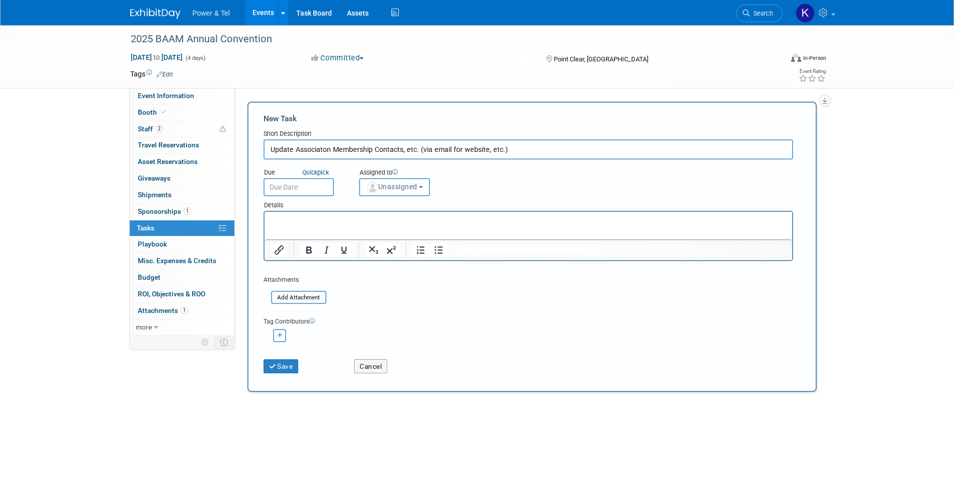
click at [412, 142] on input "Update Associaton Membership Contacts, etc. (via email for website, etc.)" at bounding box center [529, 149] width 530 height 20
type input "Update Associaton Membership Contacts (via email for website, etc.)"
click at [277, 368] on icon "submit" at bounding box center [273, 366] width 9 height 7
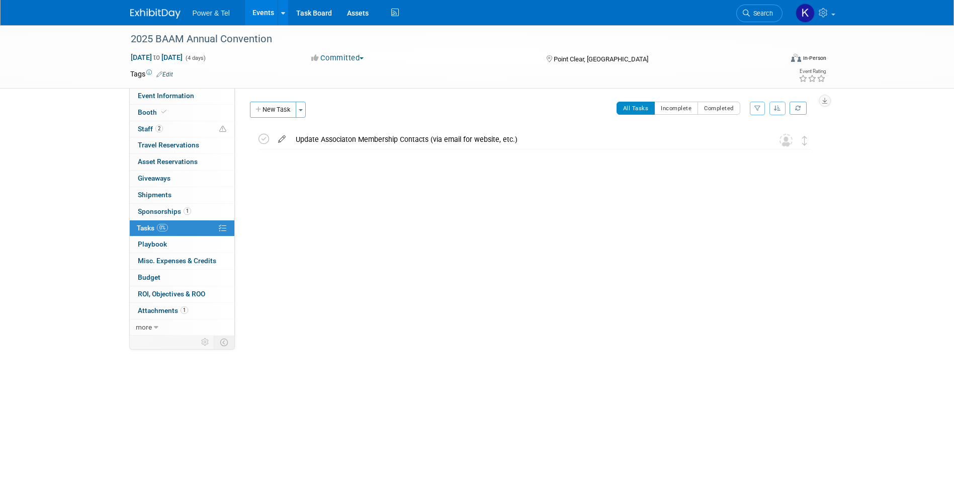
click at [278, 139] on icon at bounding box center [282, 137] width 18 height 13
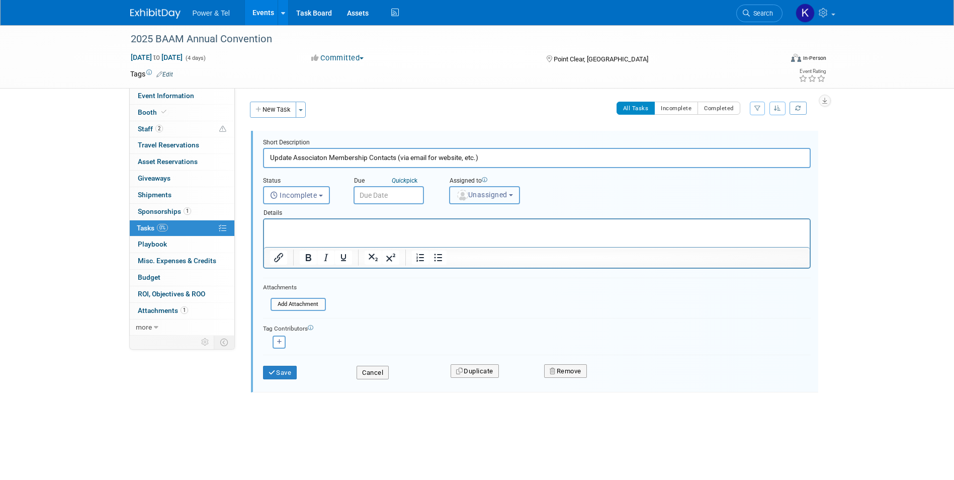
click at [491, 196] on span "Unassigned" at bounding box center [481, 195] width 51 height 8
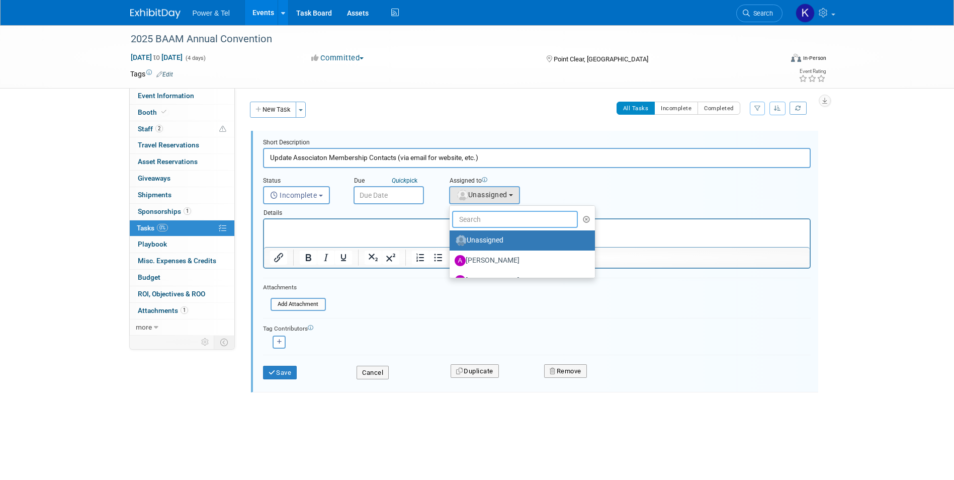
click at [498, 218] on input "text" at bounding box center [515, 219] width 126 height 17
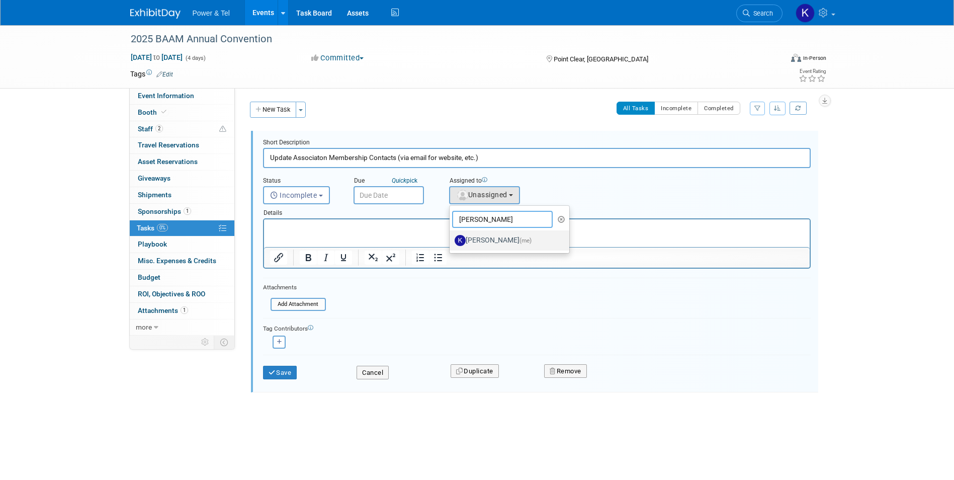
type input "kelle"
click at [494, 240] on label "Kelley Hood (me)" at bounding box center [507, 240] width 105 height 16
click at [451, 240] on input "Kelley Hood (me)" at bounding box center [448, 239] width 7 height 7
select select "c28b16fb-5bef-4876-ad90-e7fb899e27dd"
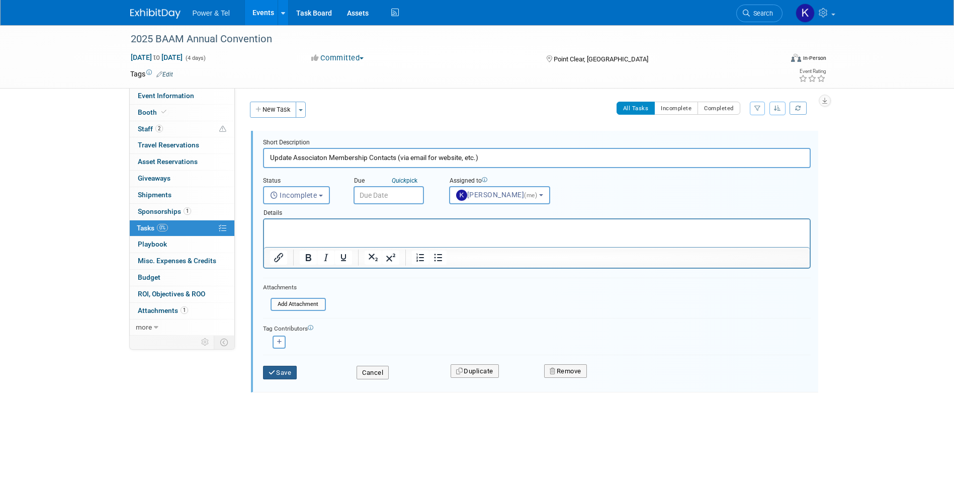
click at [280, 374] on button "Save" at bounding box center [280, 373] width 34 height 14
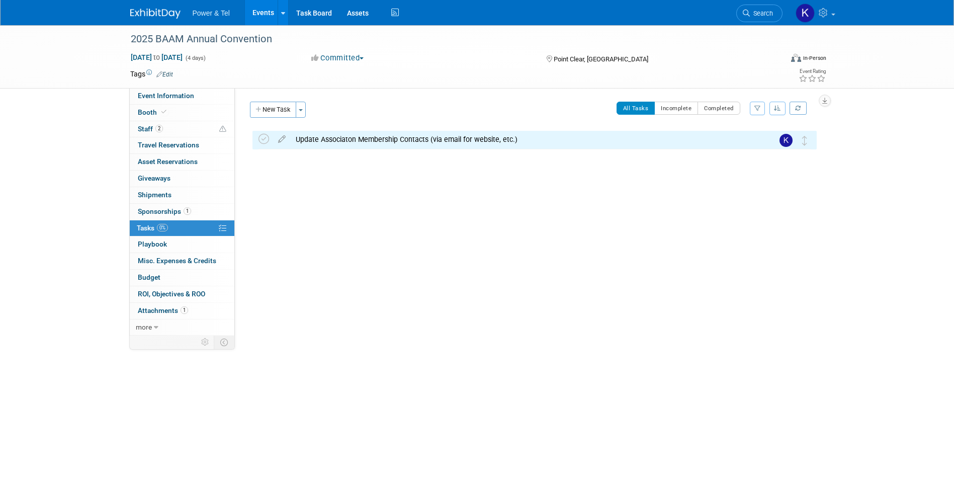
click at [523, 287] on div "Event Category: Trade Show P&T Hosted Event Export/Canada Outing Only Region: C…" at bounding box center [529, 211] width 589 height 247
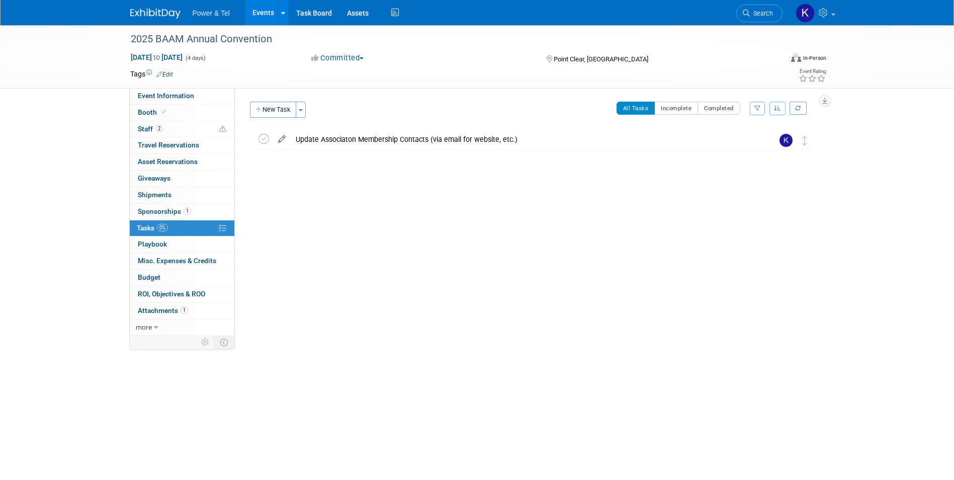
click at [283, 137] on icon at bounding box center [282, 137] width 18 height 13
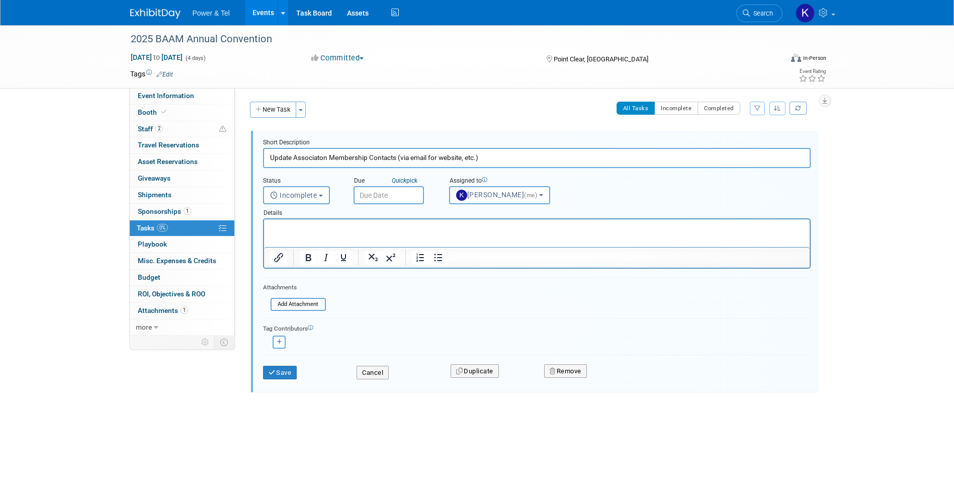
click at [398, 161] on input "Update Associaton Membership Contacts (via email for website, etc.)" at bounding box center [537, 158] width 548 height 20
type input "Update Associaton Membership Contacts, Company Profile (via email for website, …"
click at [277, 375] on button "Save" at bounding box center [280, 373] width 34 height 14
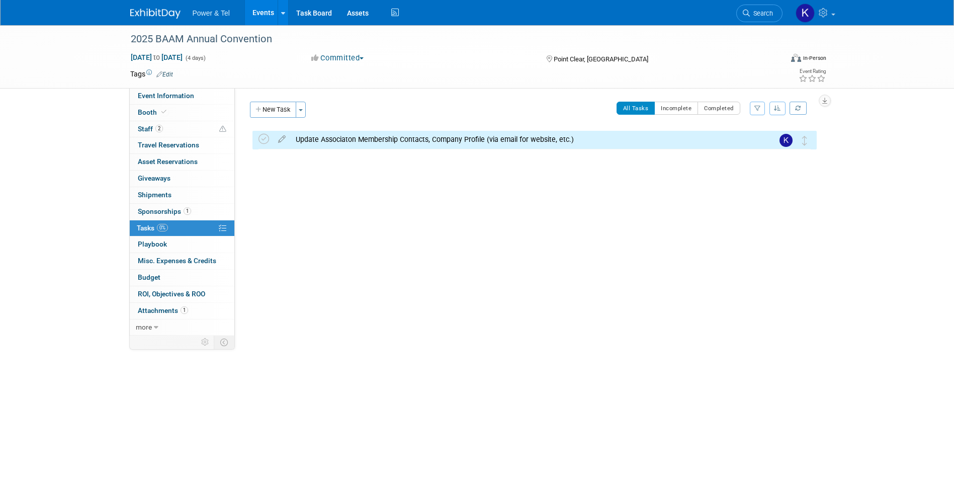
click at [500, 234] on div "Event Category: Trade Show P&T Hosted Event Export/Canada Outing Only Region: C…" at bounding box center [529, 211] width 589 height 247
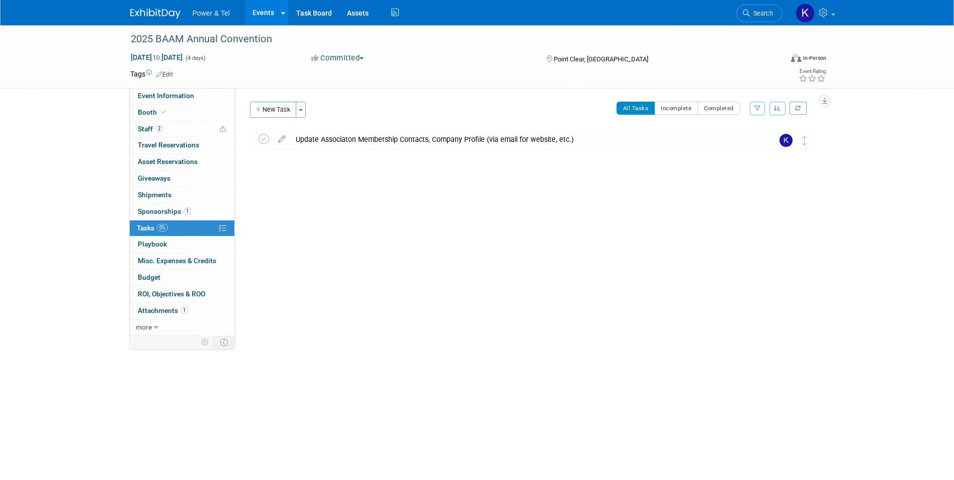
click at [347, 283] on div "Event Category: Trade Show P&T Hosted Event Export/Canada Outing Only Region: C…" at bounding box center [529, 211] width 589 height 247
click at [149, 14] on img at bounding box center [155, 14] width 50 height 10
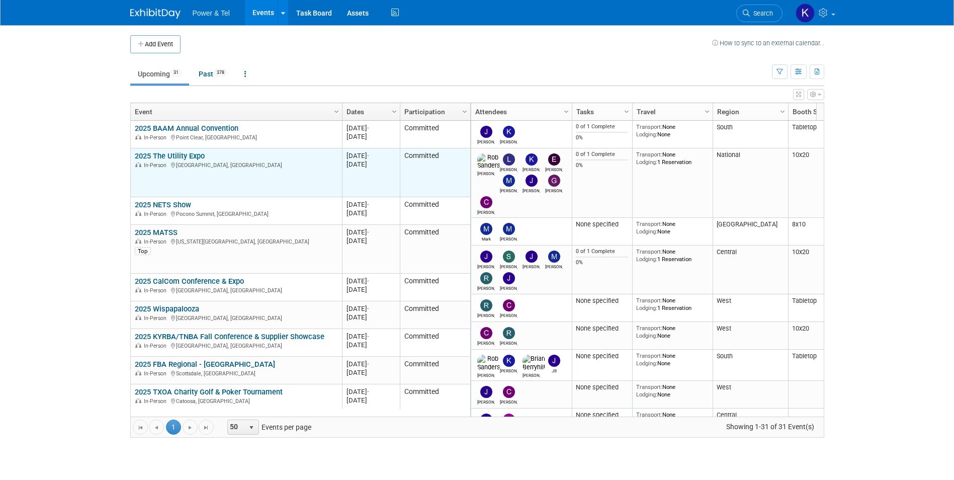
click at [180, 156] on link "2025 The Utility Expo" at bounding box center [170, 155] width 70 height 9
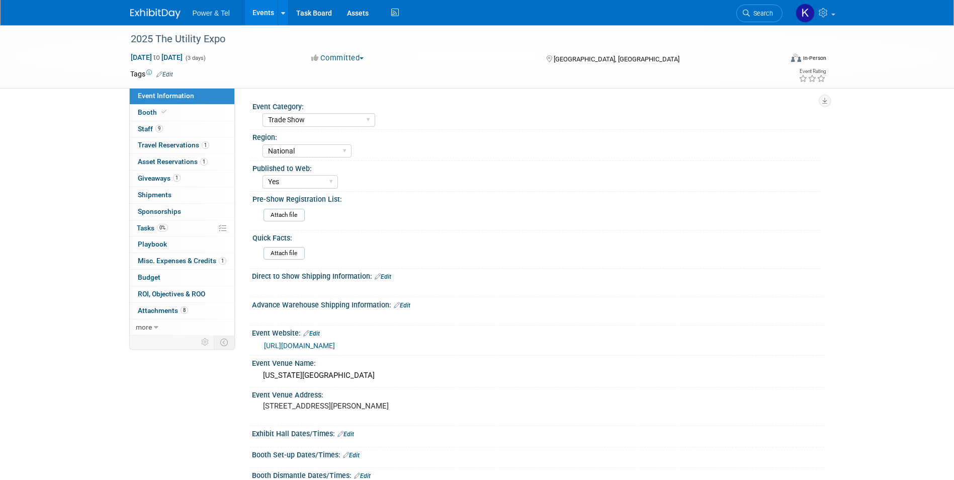
select select "Trade Show"
select select "National"
select select "Yes"
click at [151, 227] on span "Tasks 0%" at bounding box center [152, 228] width 31 height 8
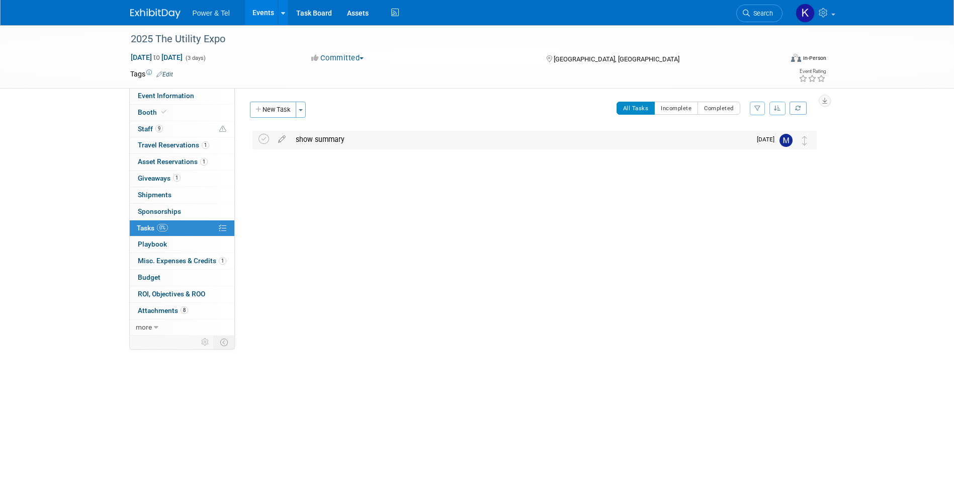
click at [302, 140] on div "show summary" at bounding box center [521, 139] width 460 height 17
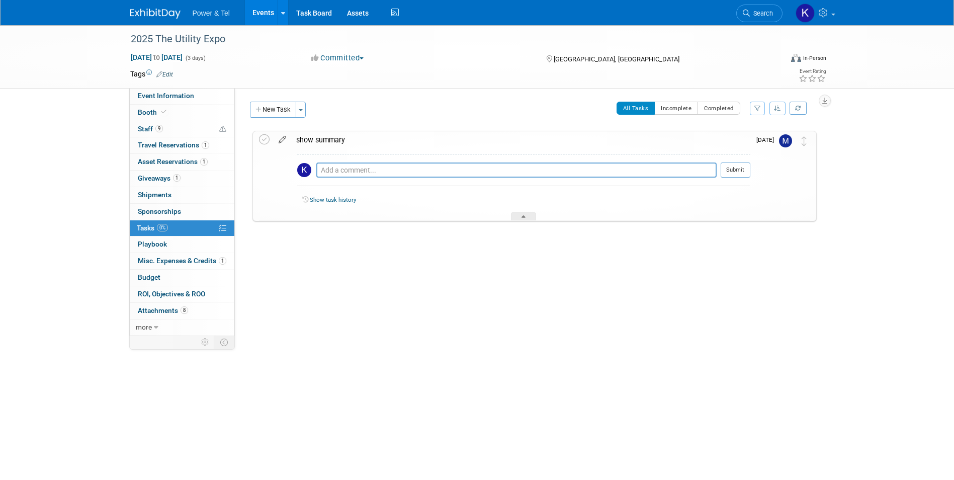
click at [280, 140] on icon at bounding box center [283, 137] width 18 height 13
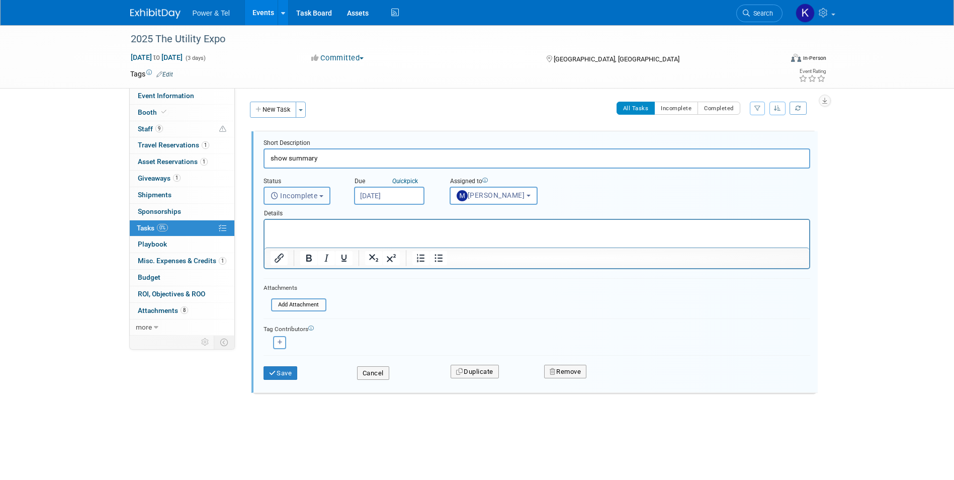
click at [309, 193] on span "Incomplete" at bounding box center [294, 196] width 47 height 8
click at [868, 237] on div "2025 The Utility Expo Oct 7, 2025 to Oct 9, 2025 (3 days) Oct 7, 2025 to Oct 9,…" at bounding box center [477, 240] width 954 height 430
click at [146, 13] on img at bounding box center [155, 14] width 50 height 10
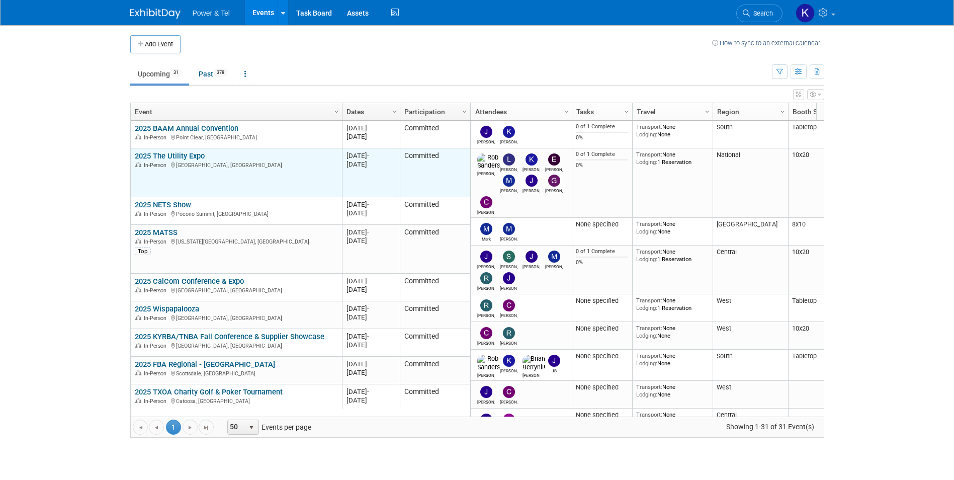
click at [180, 157] on link "2025 The Utility Expo" at bounding box center [170, 155] width 70 height 9
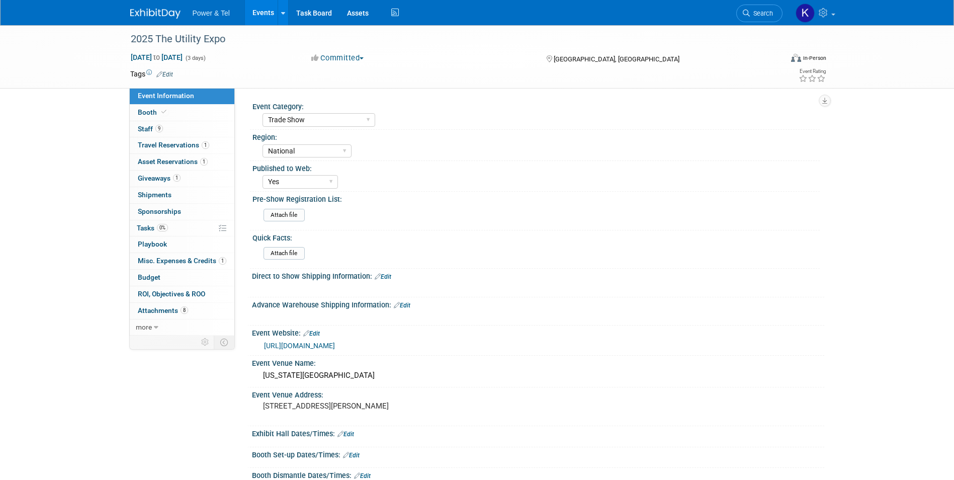
select select "Trade Show"
select select "National"
select select "Yes"
click at [150, 227] on span "Tasks 0%" at bounding box center [152, 228] width 31 height 8
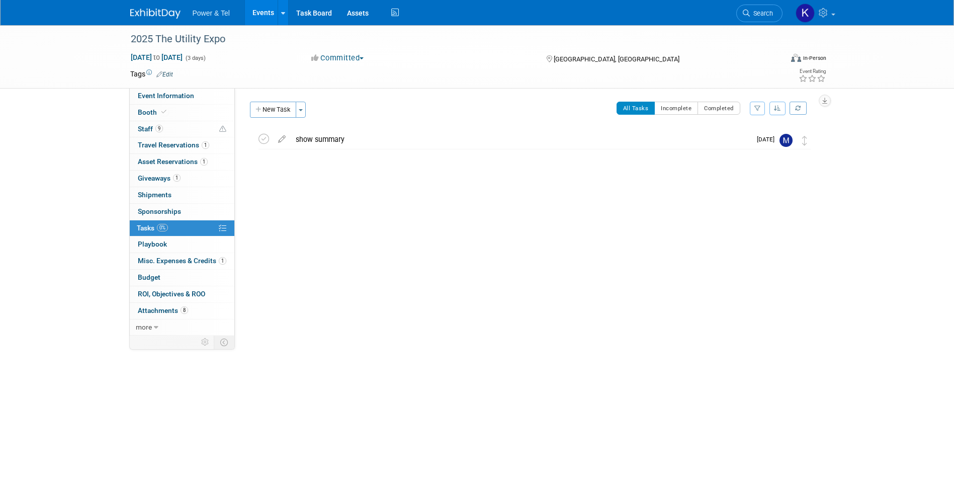
click at [281, 138] on icon at bounding box center [282, 137] width 18 height 13
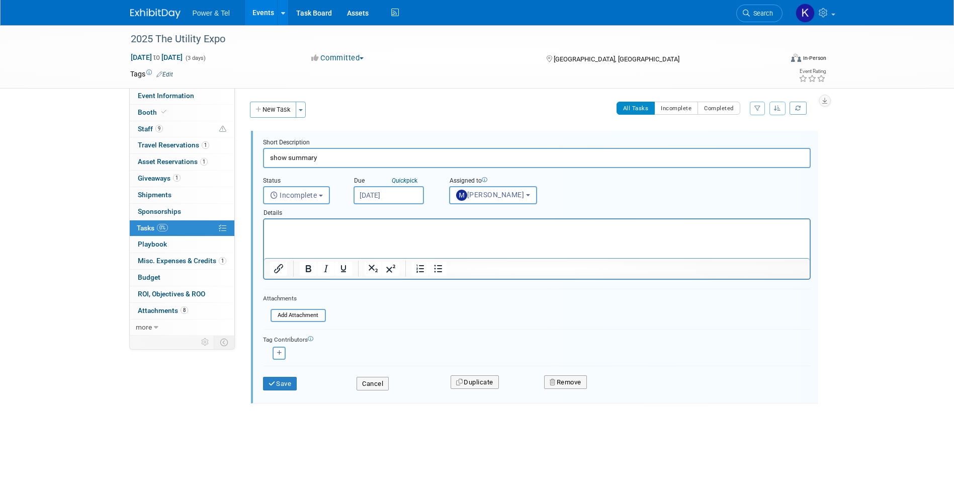
drag, startPoint x: 273, startPoint y: 158, endPoint x: 265, endPoint y: 158, distance: 8.0
click at [265, 158] on input "show summary" at bounding box center [537, 158] width 548 height 20
type input "Show Summary"
click at [289, 388] on button "Save" at bounding box center [280, 384] width 34 height 14
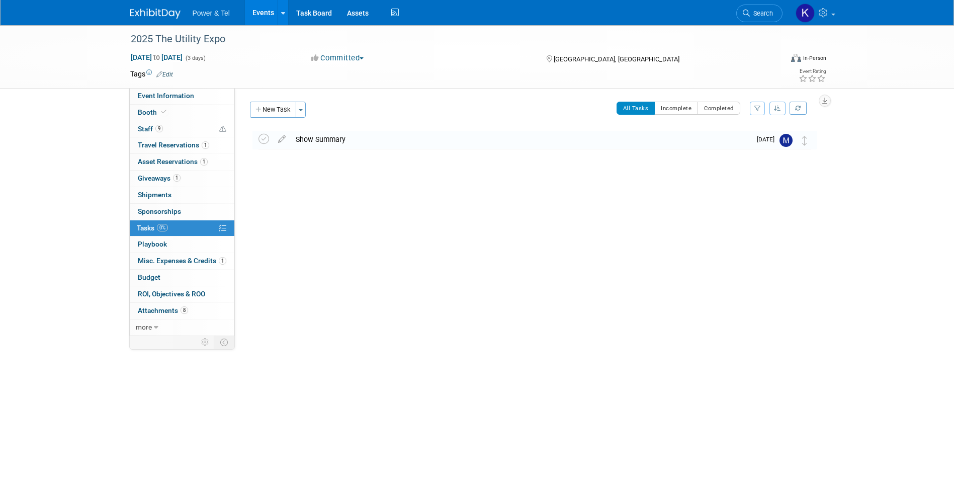
click at [155, 15] on img at bounding box center [155, 14] width 50 height 10
